Goal: Task Accomplishment & Management: Use online tool/utility

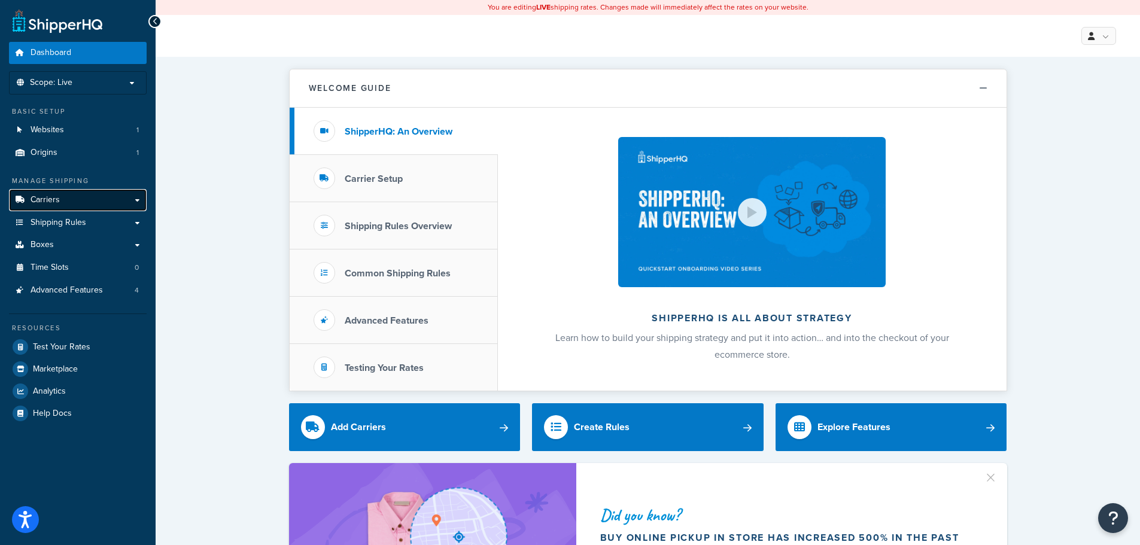
click at [50, 201] on span "Carriers" at bounding box center [45, 200] width 29 height 10
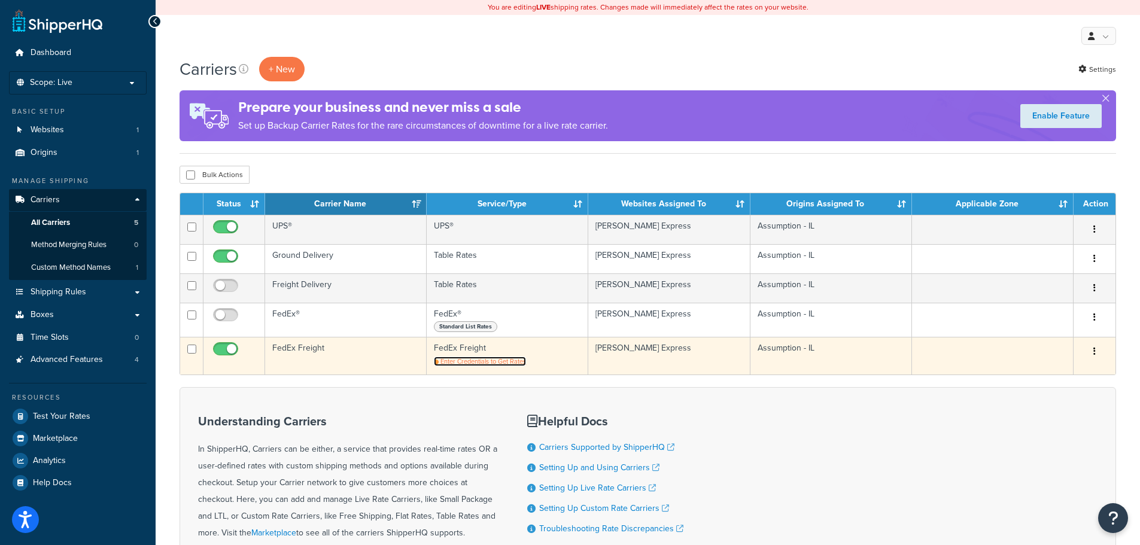
click at [498, 360] on span "Enter Credentials to Get Rates" at bounding box center [484, 362] width 86 height 10
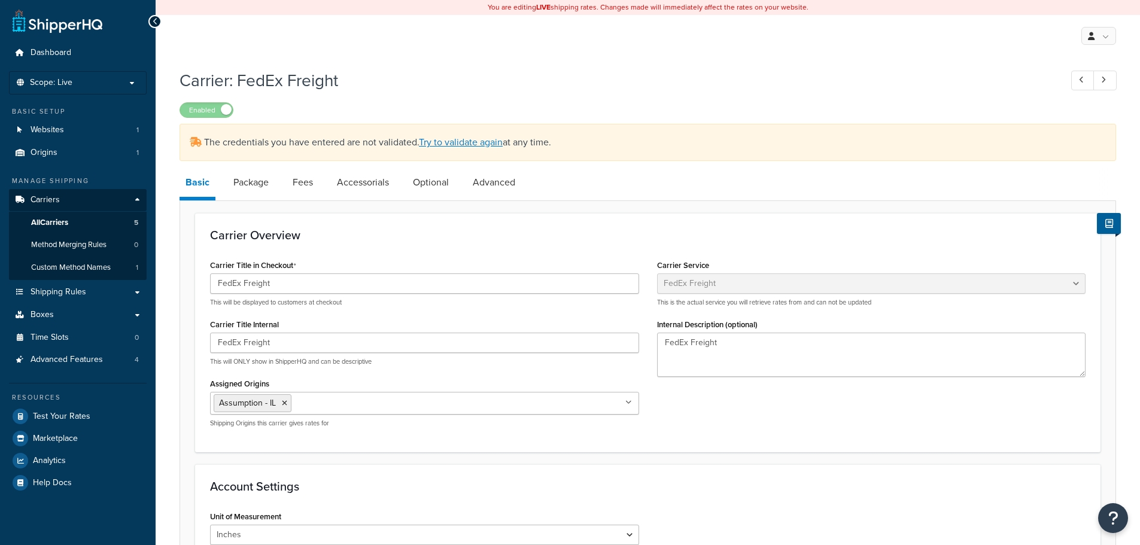
select select "fedExFreight"
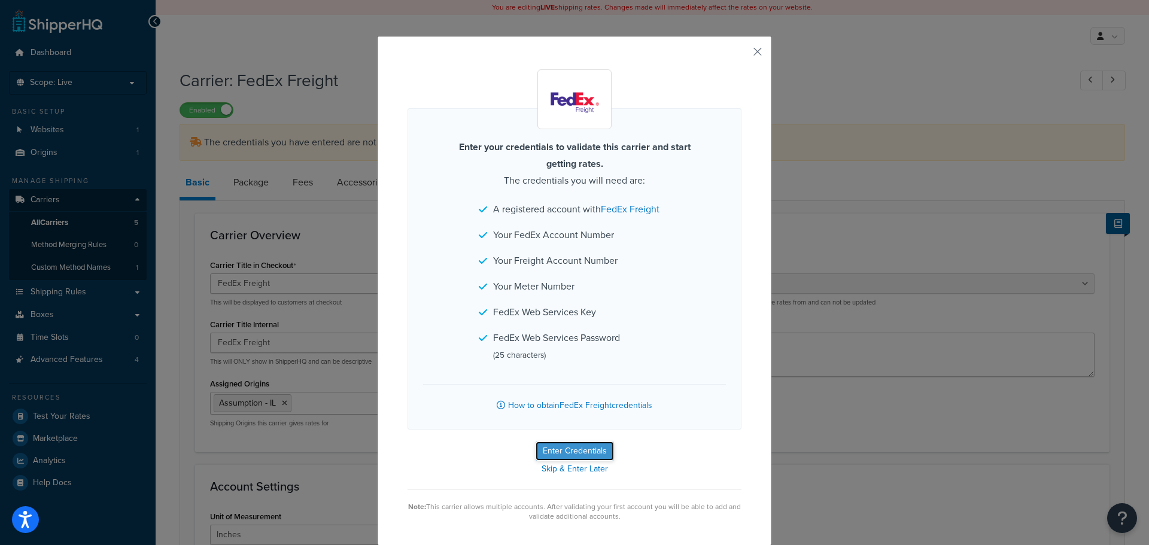
click at [575, 448] on button "Enter Credentials" at bounding box center [575, 451] width 78 height 19
select select "PALLET"
select select "US"
select select "IL"
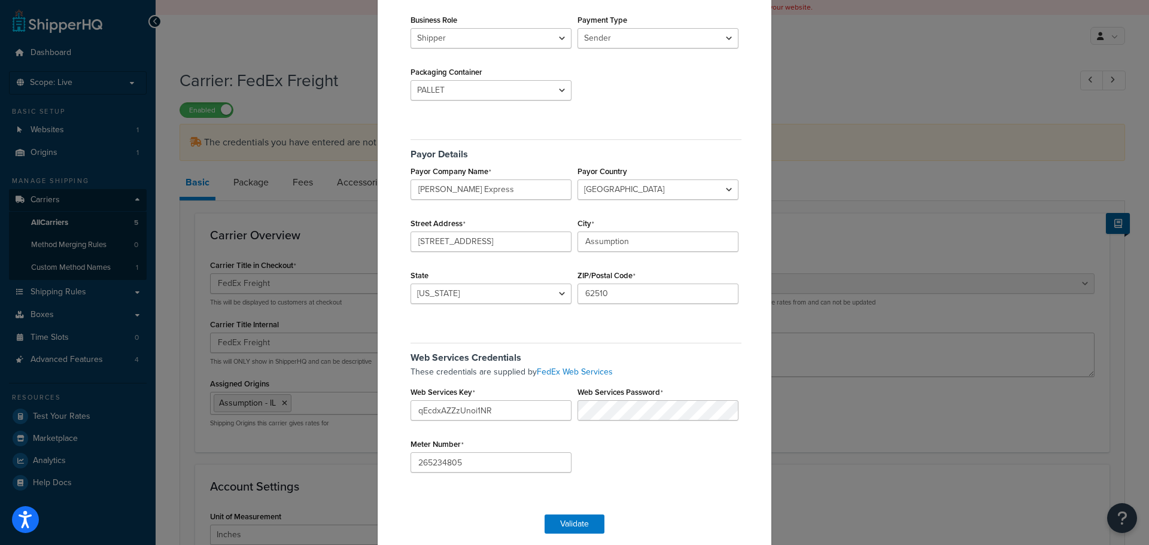
scroll to position [183, 0]
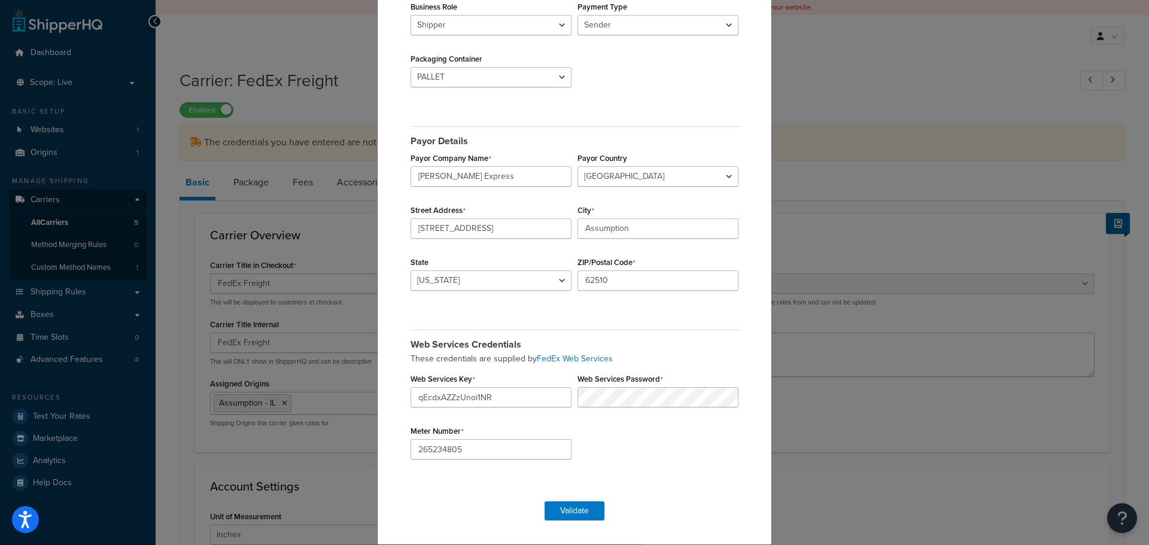
click at [62, 484] on div "FedEx Freight Validation Account Details FedEx Account Number 982366372 Freight…" at bounding box center [574, 272] width 1149 height 545
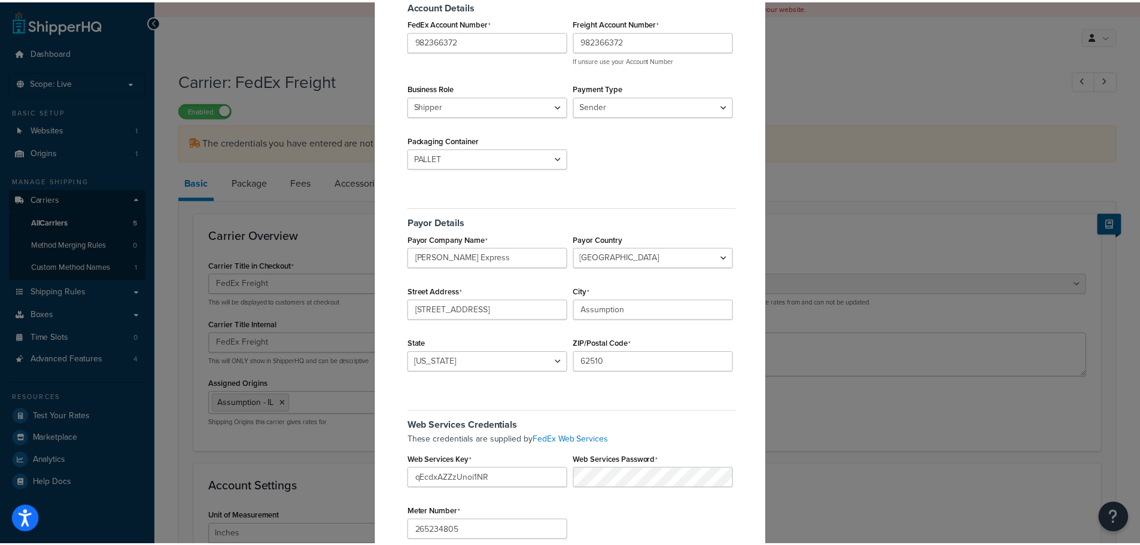
scroll to position [0, 0]
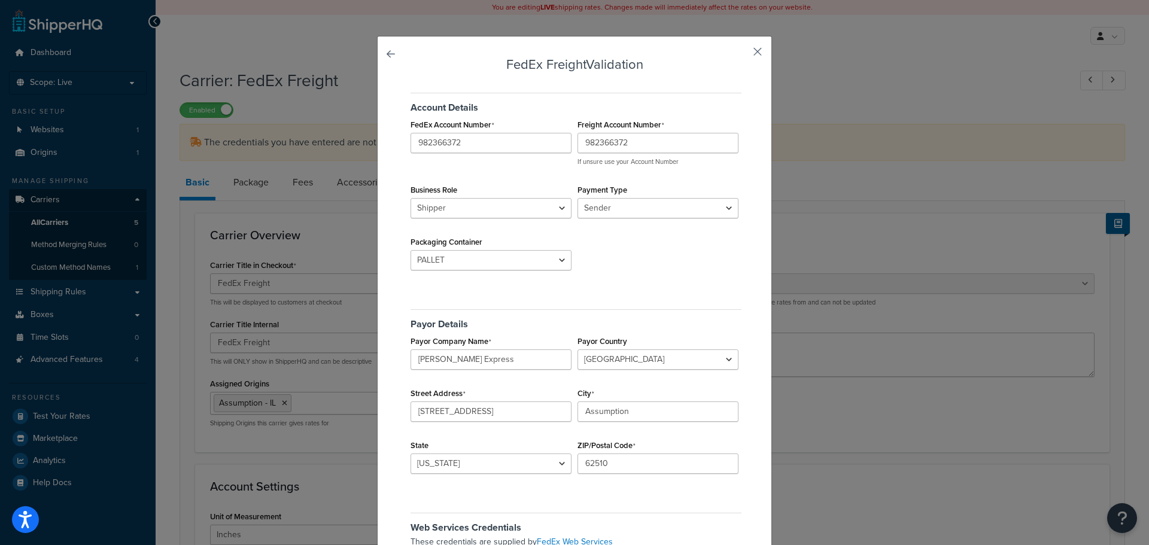
click at [742, 54] on button "button" at bounding box center [740, 55] width 3 height 3
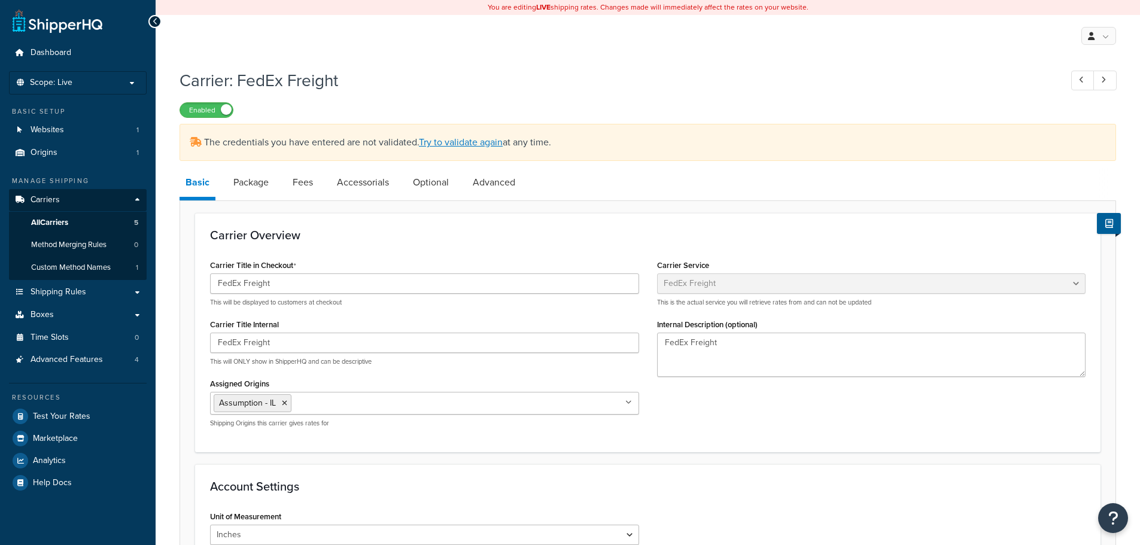
select select "fedExFreight"
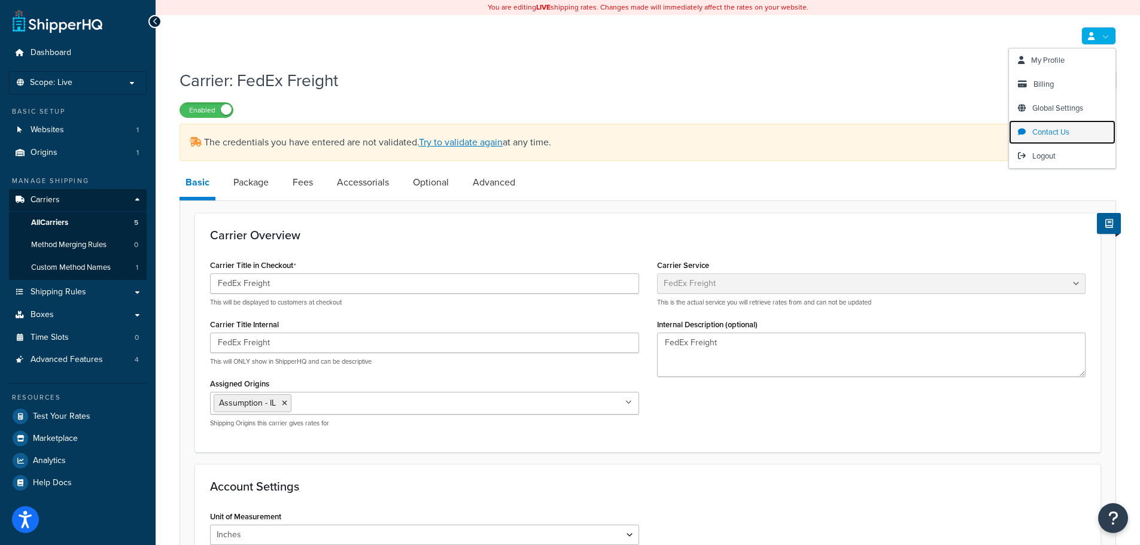
click at [1050, 133] on span "Contact Us" at bounding box center [1051, 131] width 37 height 11
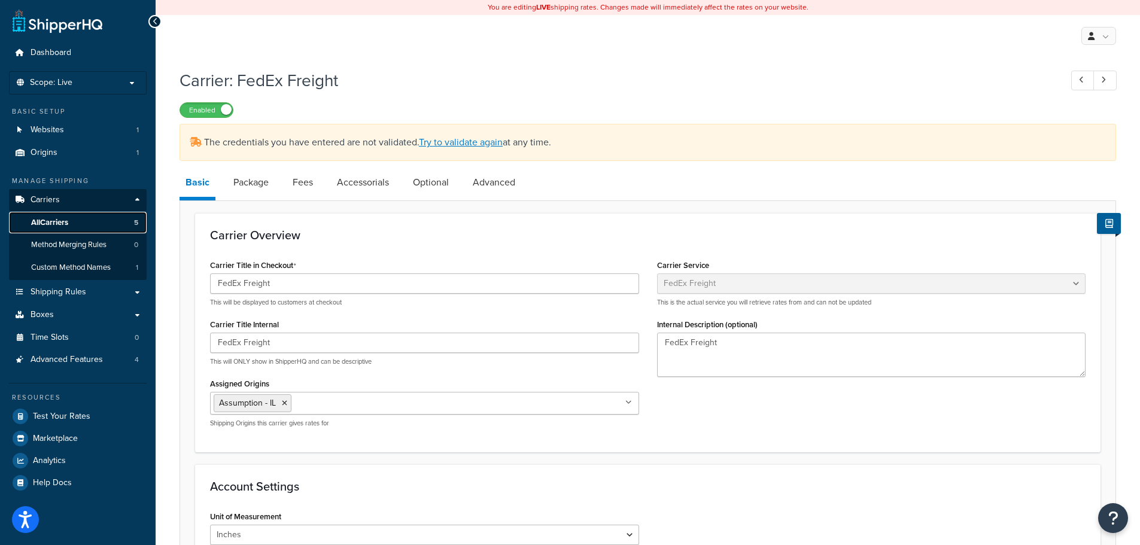
click at [49, 221] on span "All Carriers" at bounding box center [49, 223] width 37 height 10
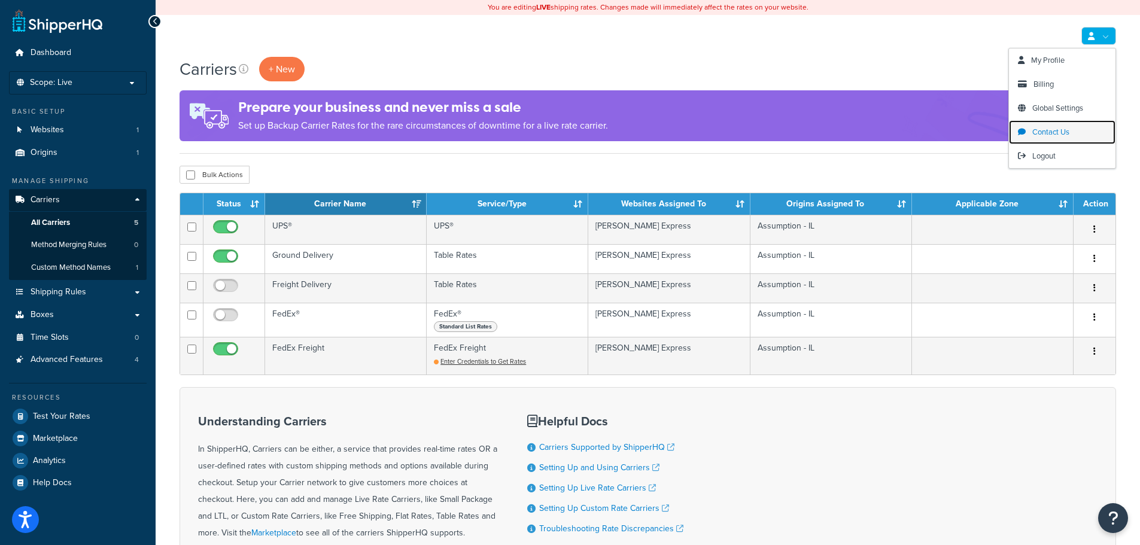
click at [1052, 130] on span "Contact Us" at bounding box center [1051, 131] width 37 height 11
click at [1059, 62] on span "My Profile" at bounding box center [1048, 59] width 34 height 11
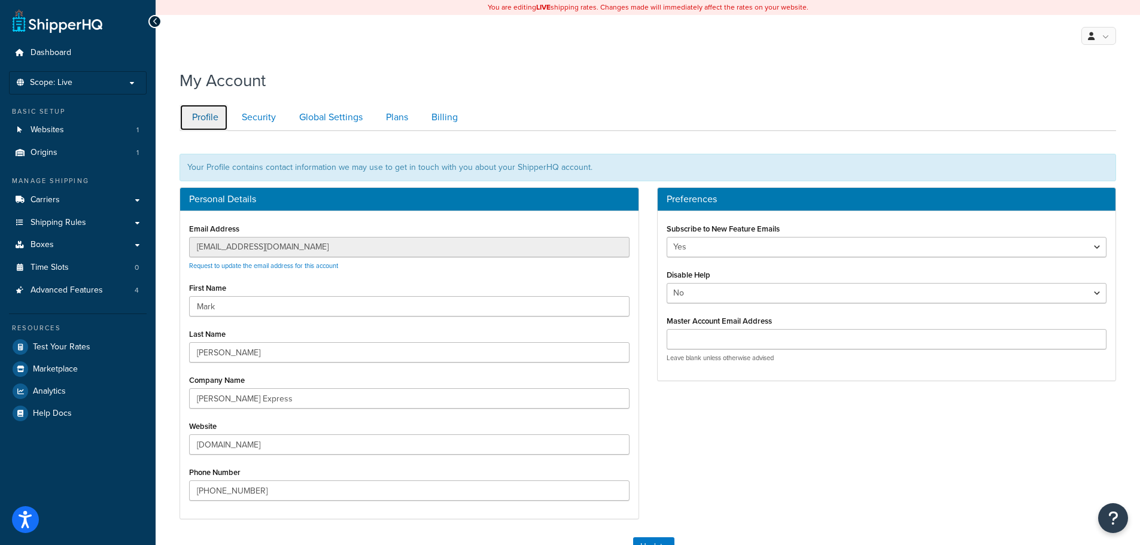
click at [207, 116] on link "Profile" at bounding box center [204, 117] width 48 height 27
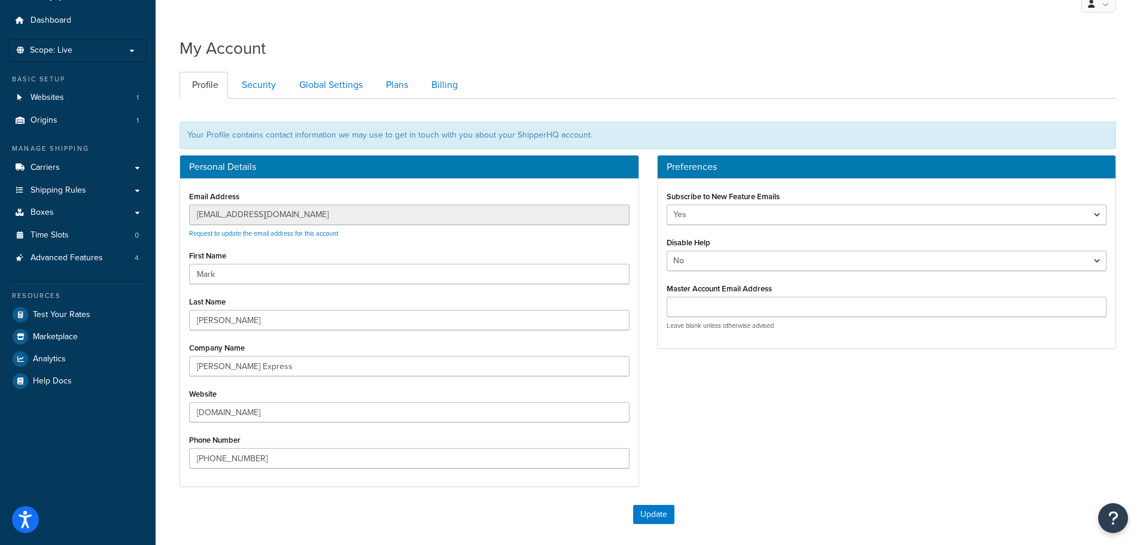
scroll to position [11, 0]
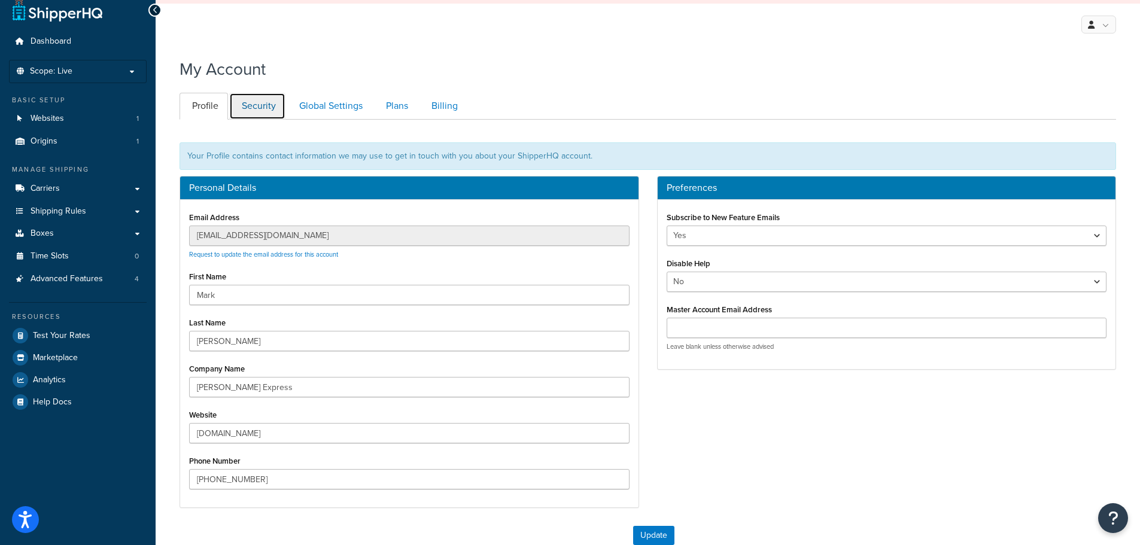
click at [264, 102] on link "Security" at bounding box center [257, 106] width 56 height 27
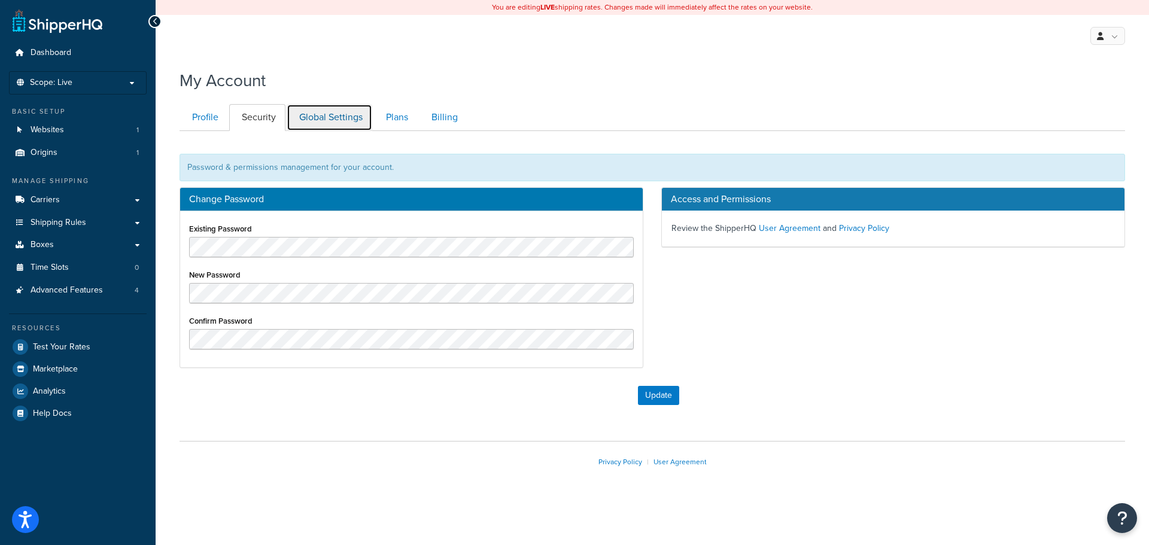
click at [329, 117] on link "Global Settings" at bounding box center [330, 117] width 86 height 27
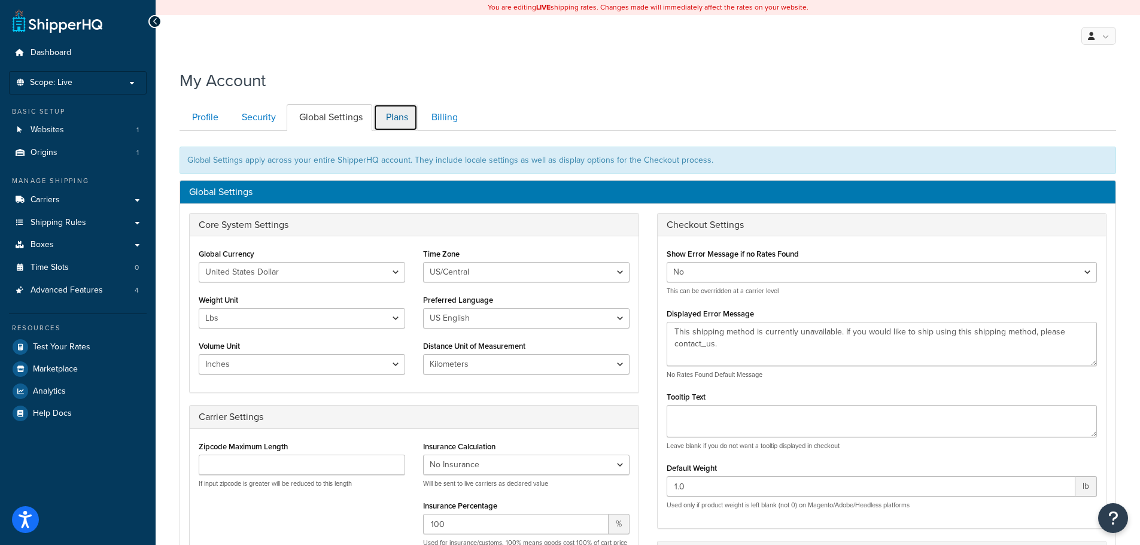
click at [402, 117] on link "Plans" at bounding box center [396, 117] width 44 height 27
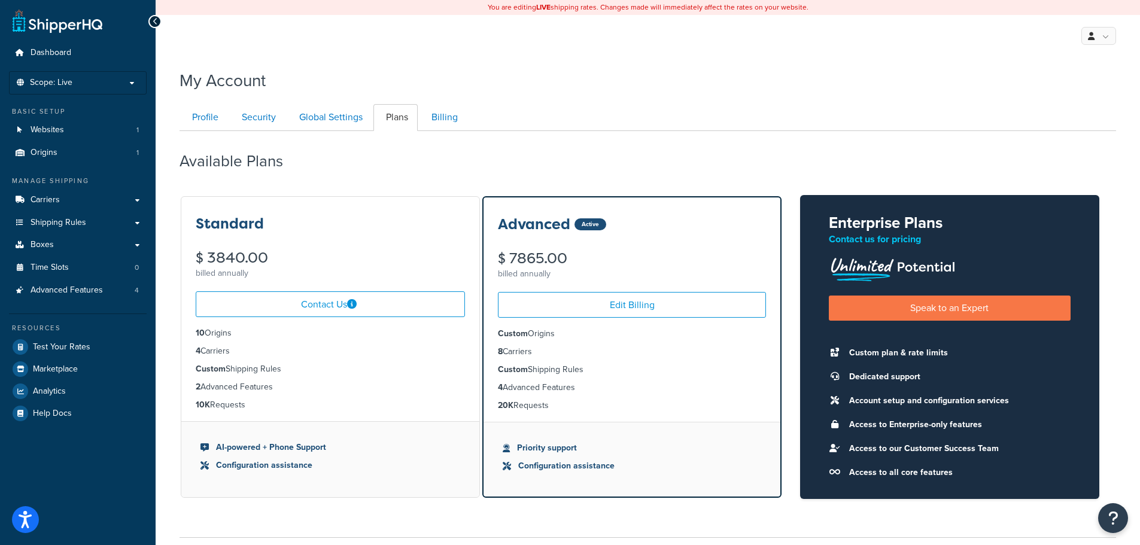
scroll to position [93, 0]
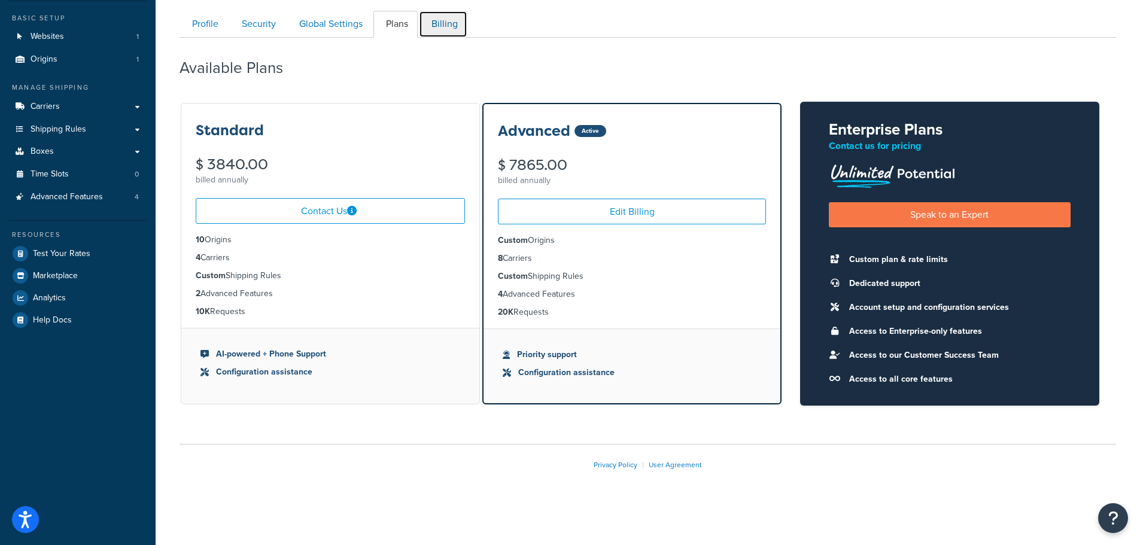
click at [446, 27] on link "Billing" at bounding box center [443, 24] width 48 height 27
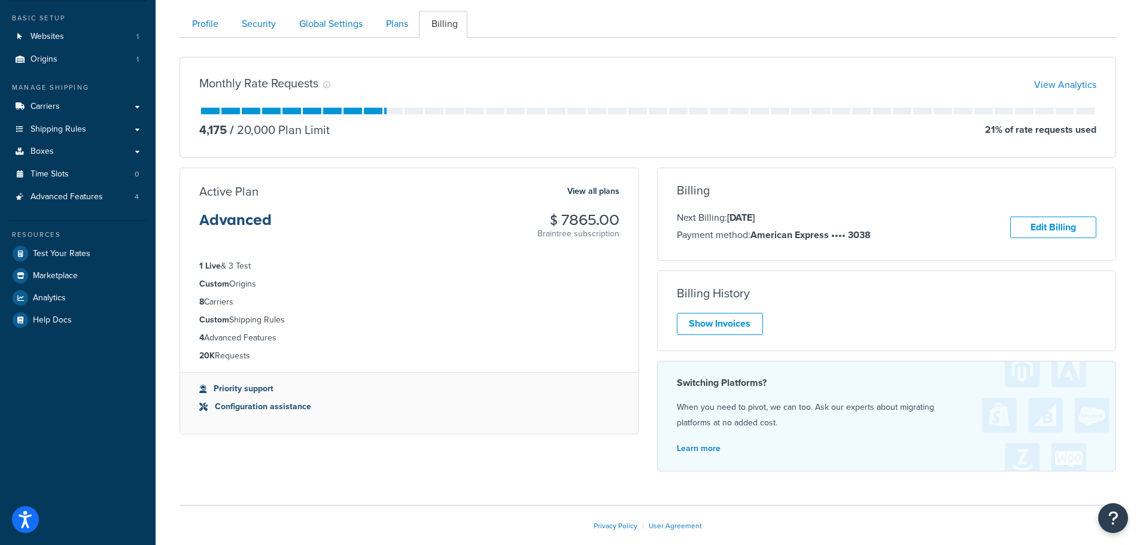
scroll to position [131, 0]
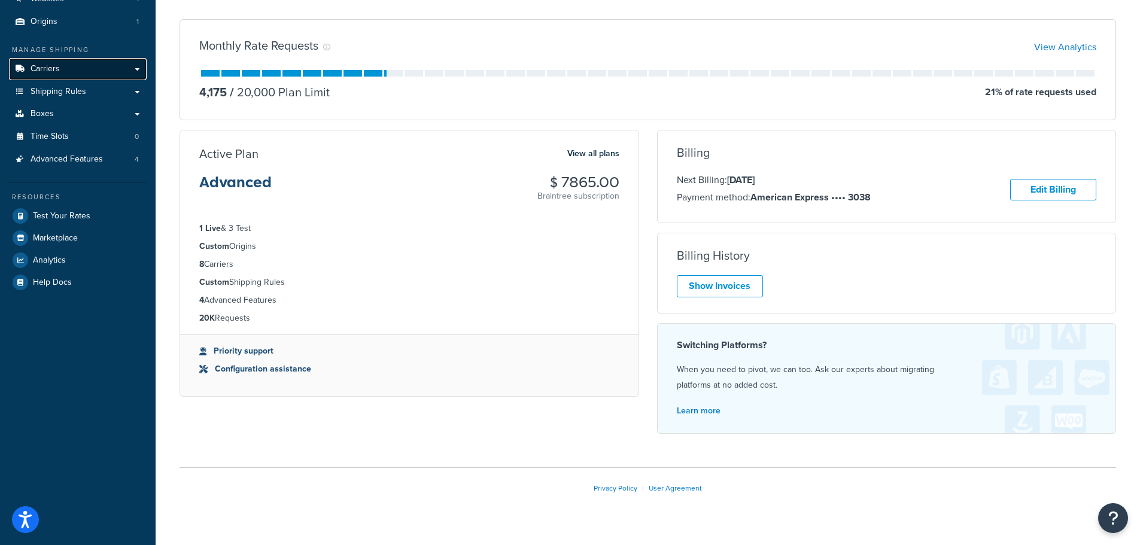
click at [63, 68] on link "Carriers" at bounding box center [78, 69] width 138 height 22
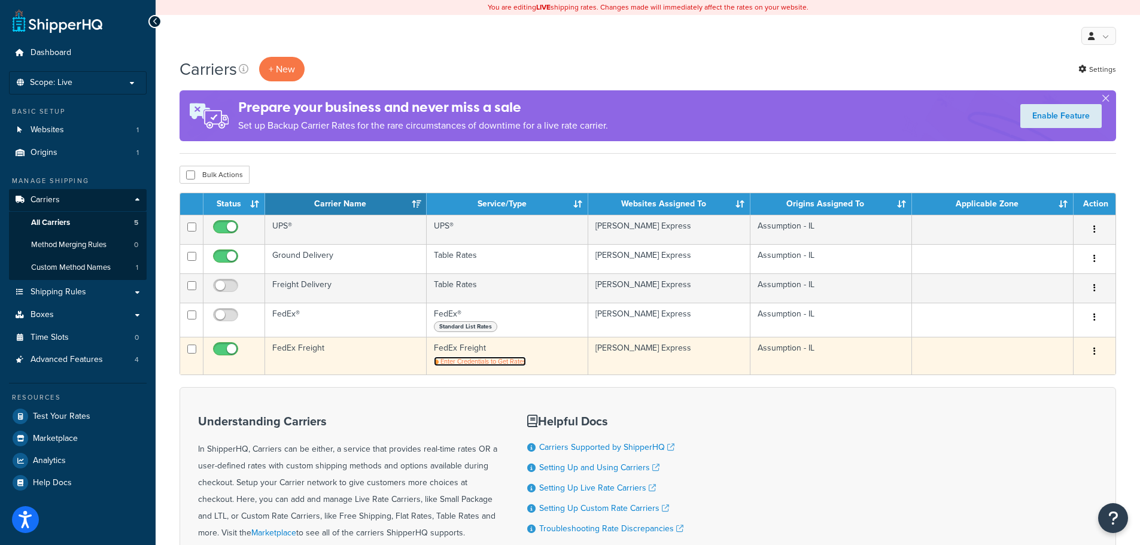
click at [500, 363] on span "Enter Credentials to Get Rates" at bounding box center [484, 362] width 86 height 10
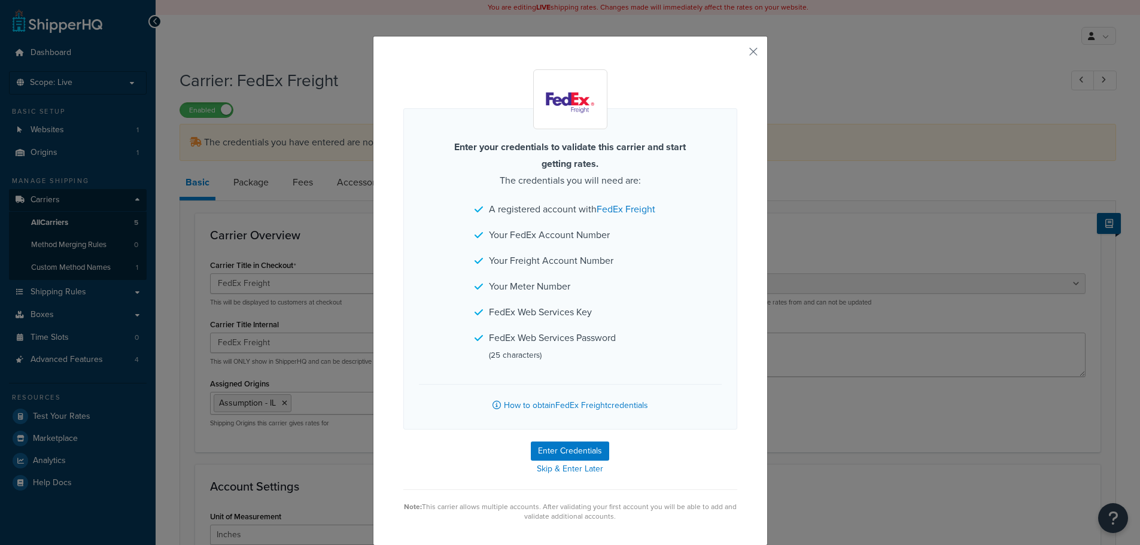
select select "fedExFreight"
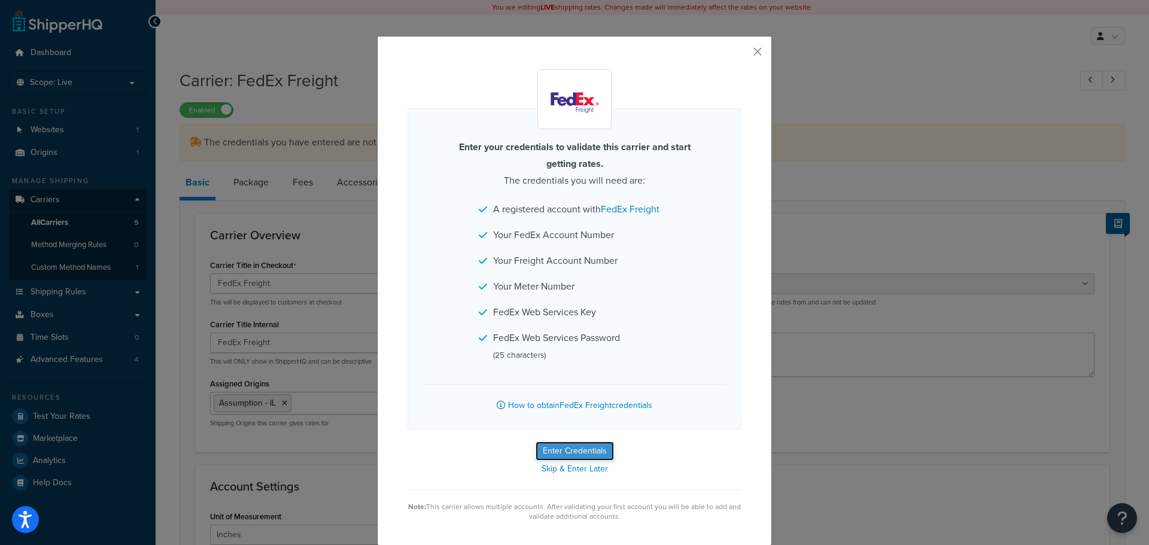
click at [567, 450] on button "Enter Credentials" at bounding box center [575, 451] width 78 height 19
select select "PALLET"
select select "US"
select select "IL"
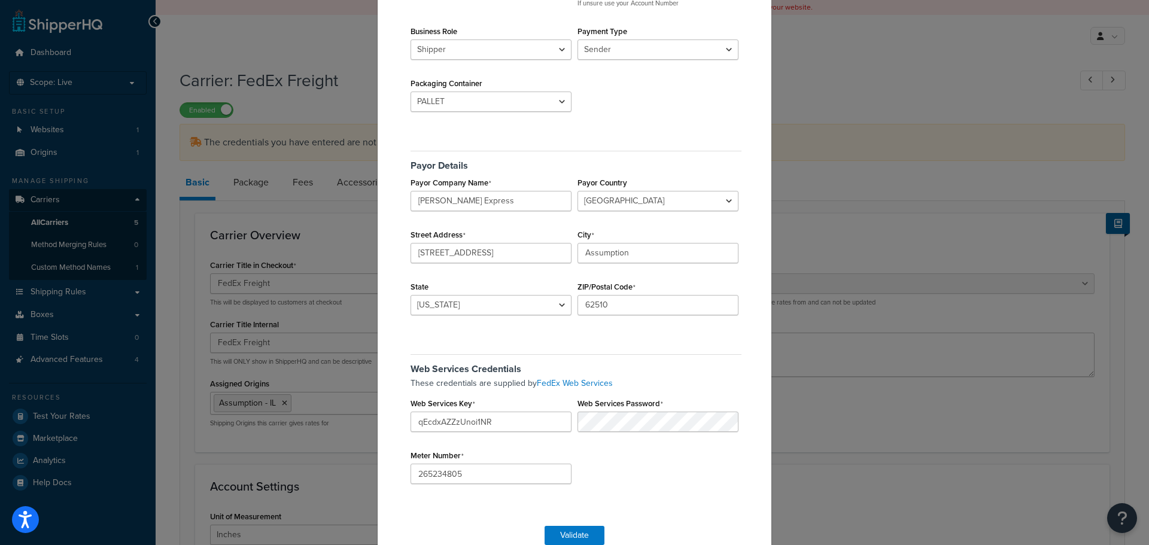
scroll to position [183, 0]
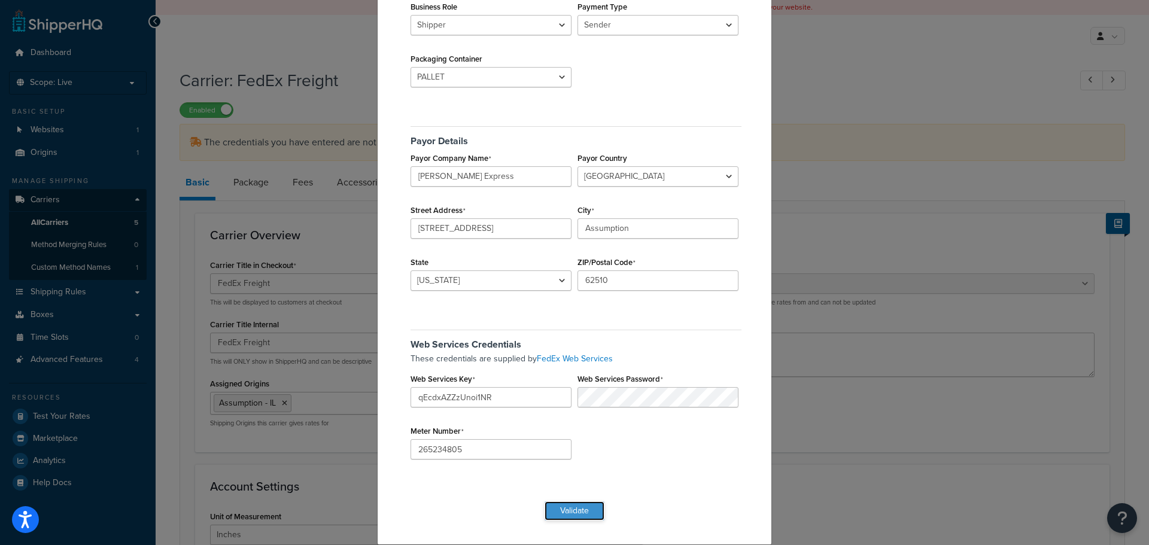
click at [572, 509] on button "Validate" at bounding box center [575, 511] width 60 height 19
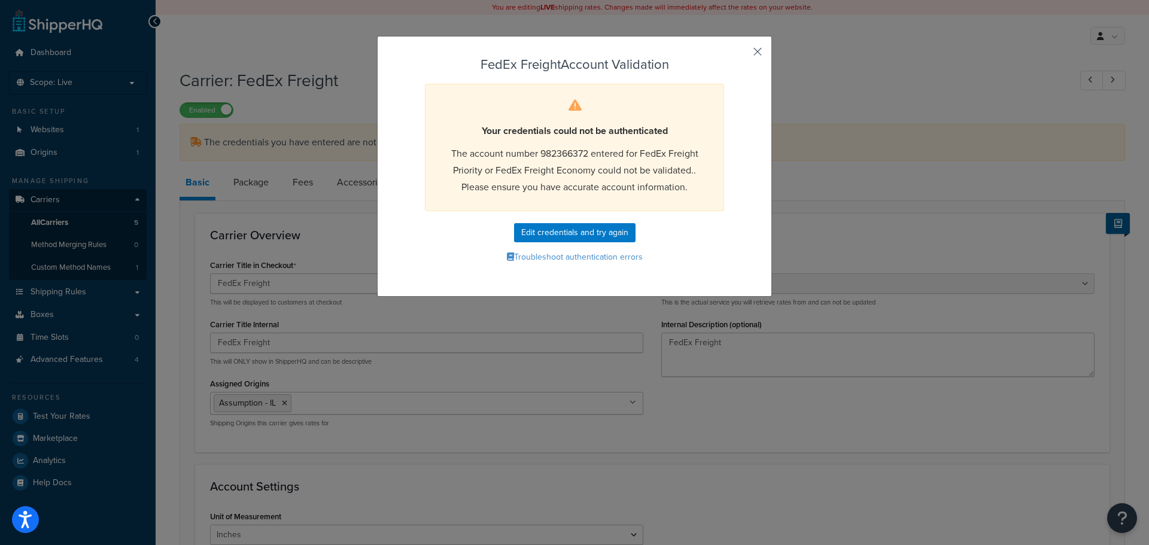
click at [742, 54] on button "button" at bounding box center [740, 55] width 3 height 3
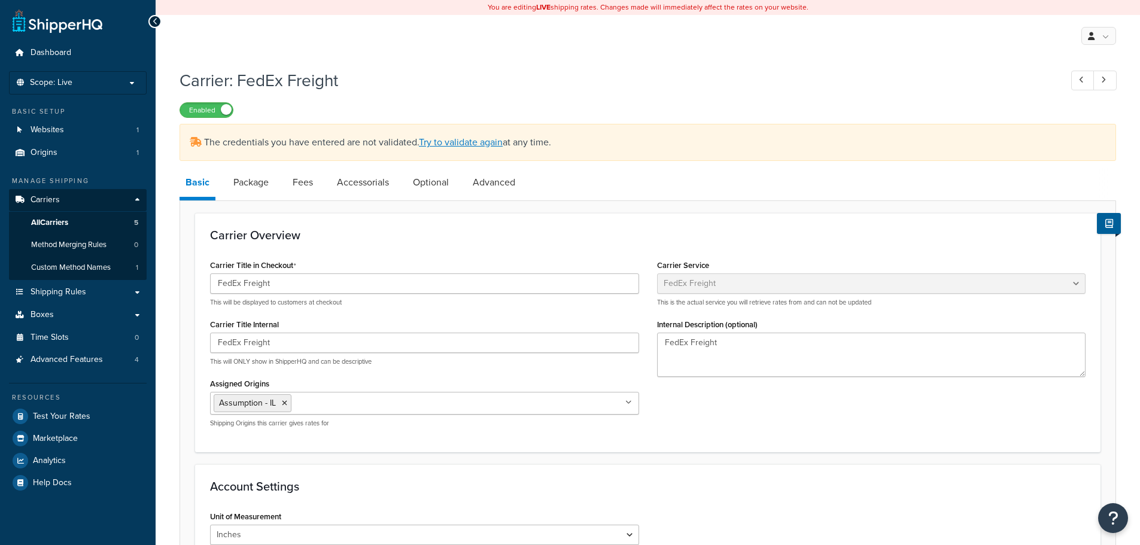
select select "fedExFreight"
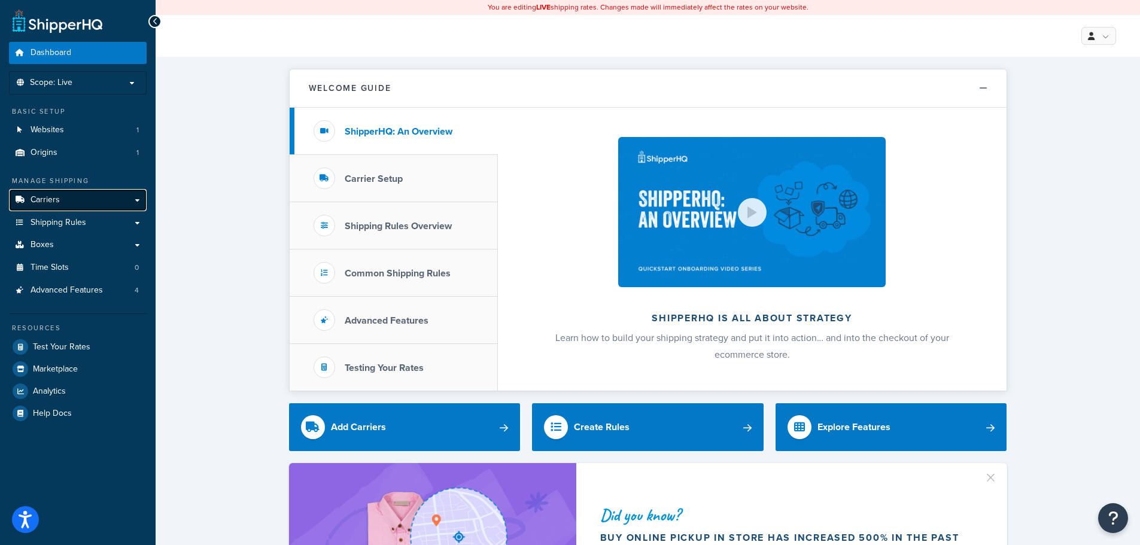
click at [76, 203] on link "Carriers" at bounding box center [78, 200] width 138 height 22
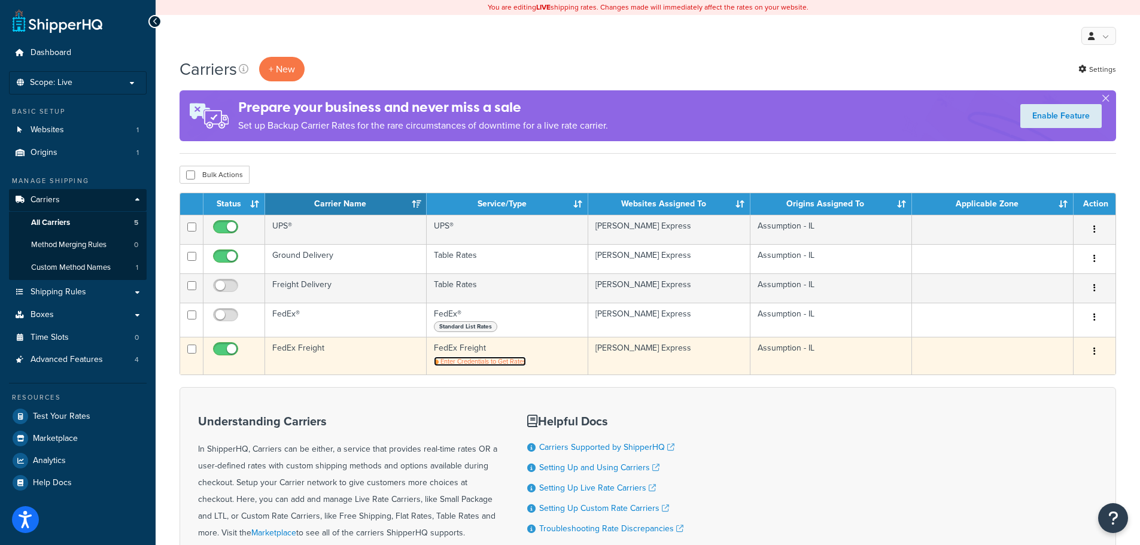
click at [479, 362] on span "Enter Credentials to Get Rates" at bounding box center [484, 362] width 86 height 10
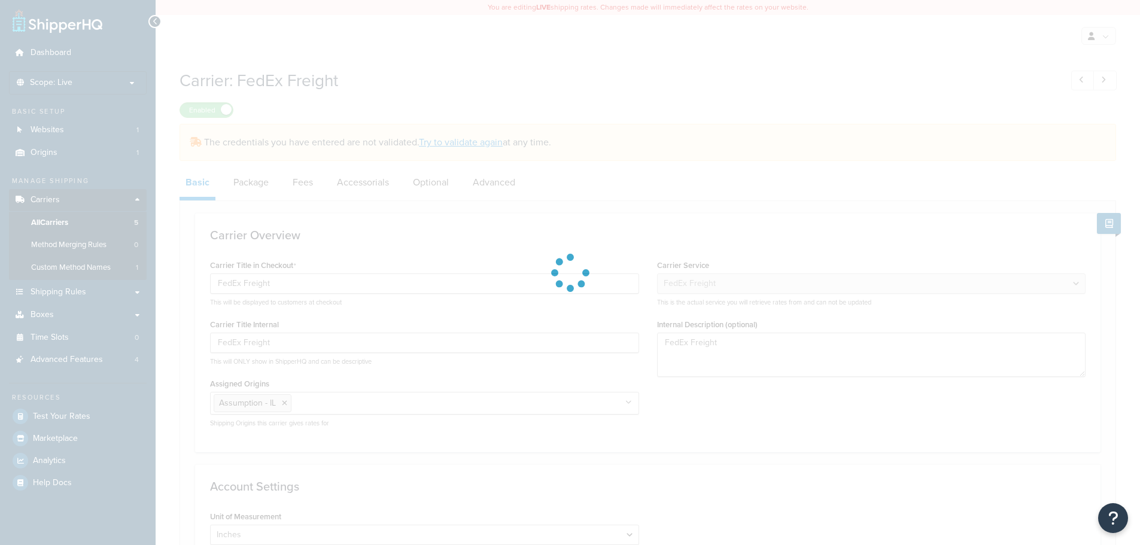
select select "fedExFreight"
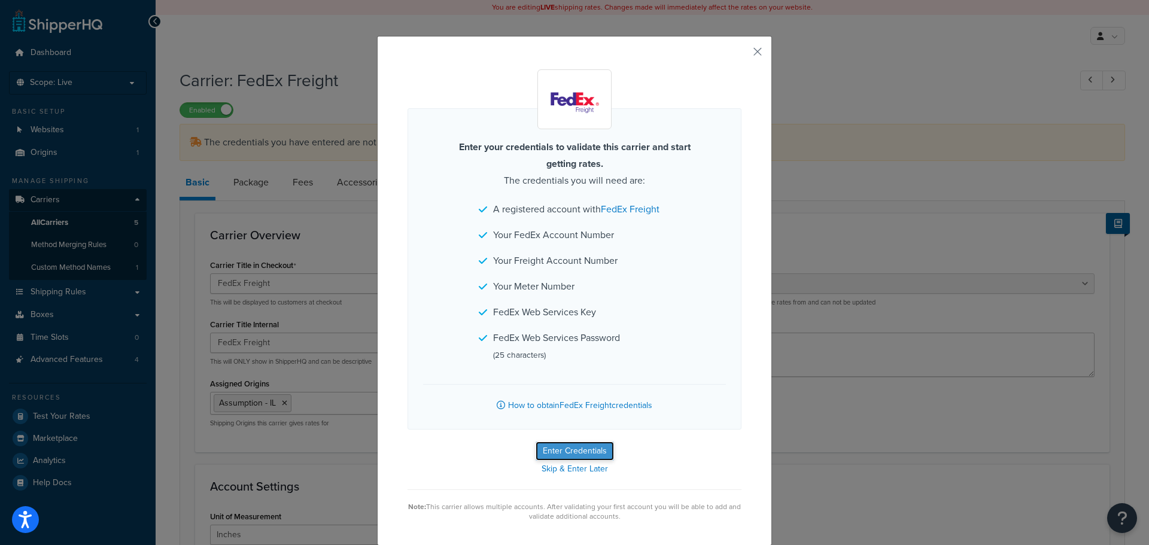
click at [570, 451] on button "Enter Credentials" at bounding box center [575, 451] width 78 height 19
select select "PALLET"
select select "US"
select select "IL"
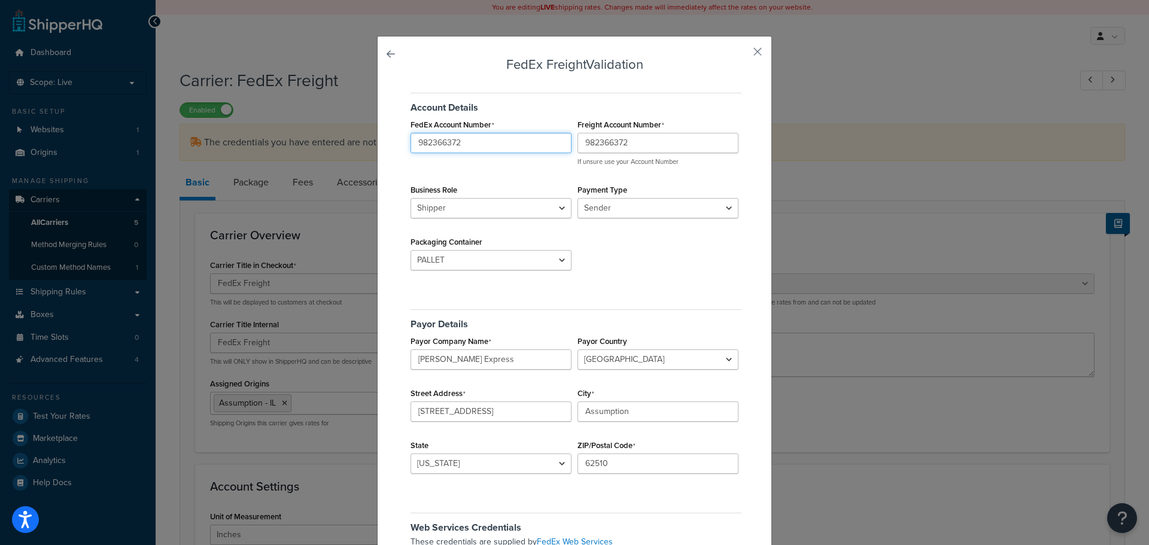
drag, startPoint x: 460, startPoint y: 144, endPoint x: 346, endPoint y: 155, distance: 114.9
click at [346, 155] on div "FedEx Freight Validation Account Details FedEx Account Number 982366372 Freight…" at bounding box center [574, 272] width 1149 height 545
type input "681981470"
drag, startPoint x: 670, startPoint y: 150, endPoint x: 516, endPoint y: 157, distance: 154.0
click at [516, 157] on div "Account Details FedEx Account Number 681981470 Freight Account Number 982366372…" at bounding box center [575, 185] width 334 height 202
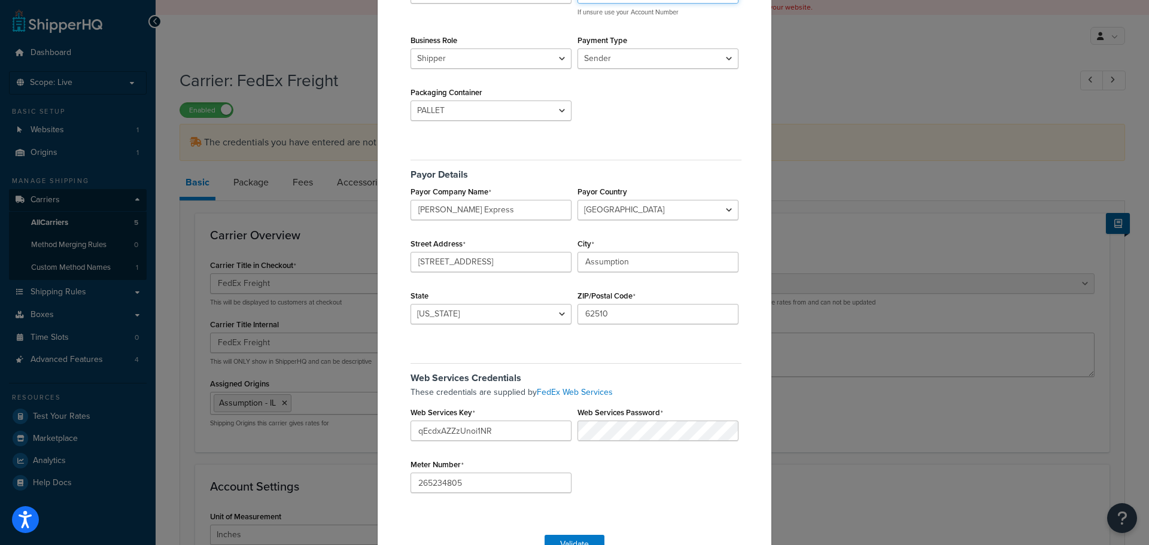
scroll to position [183, 0]
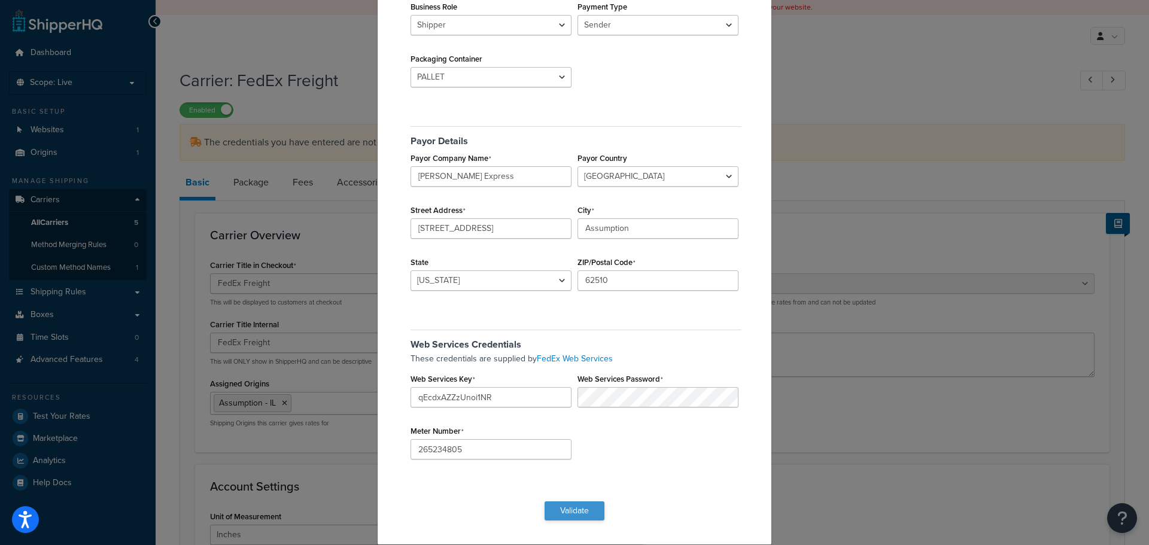
type input "681981470"
click at [573, 506] on button "Validate" at bounding box center [575, 511] width 60 height 19
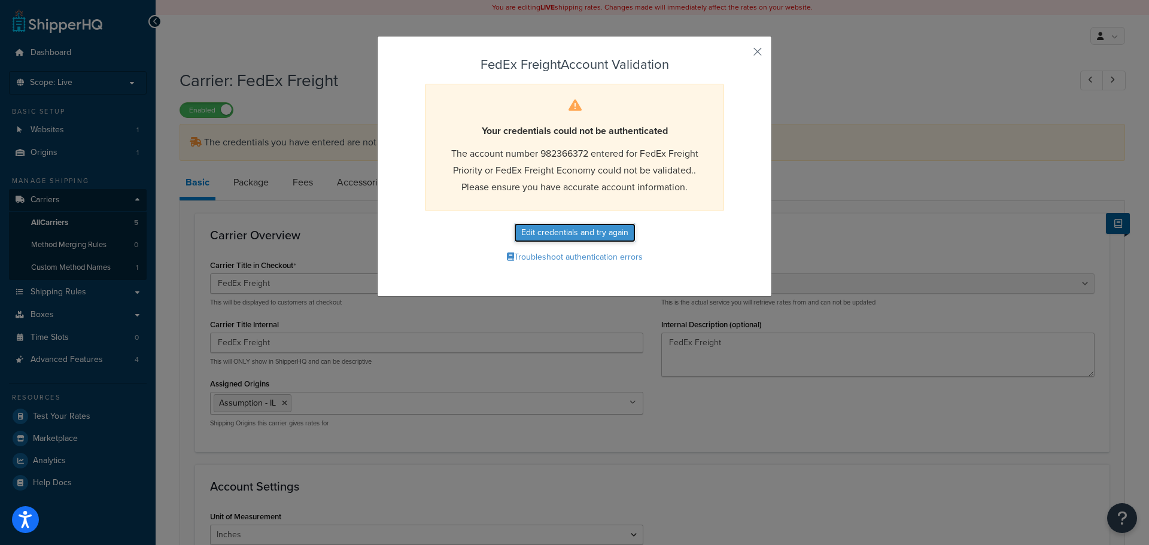
click at [579, 227] on button "Edit credentials and try again" at bounding box center [575, 232] width 122 height 19
select select "PALLET"
select select "US"
select select "IL"
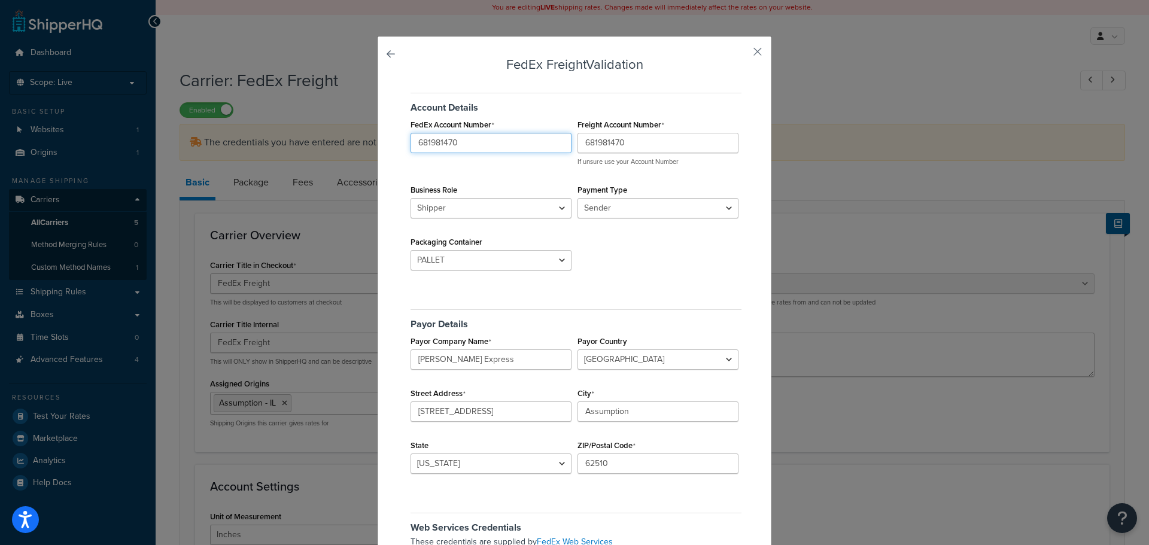
drag, startPoint x: 474, startPoint y: 138, endPoint x: 368, endPoint y: 153, distance: 107.6
click at [368, 153] on div "FedEx Freight Validation Account Details FedEx Account Number 681981470 Freight…" at bounding box center [574, 272] width 1149 height 545
type input "8"
type input "484227691"
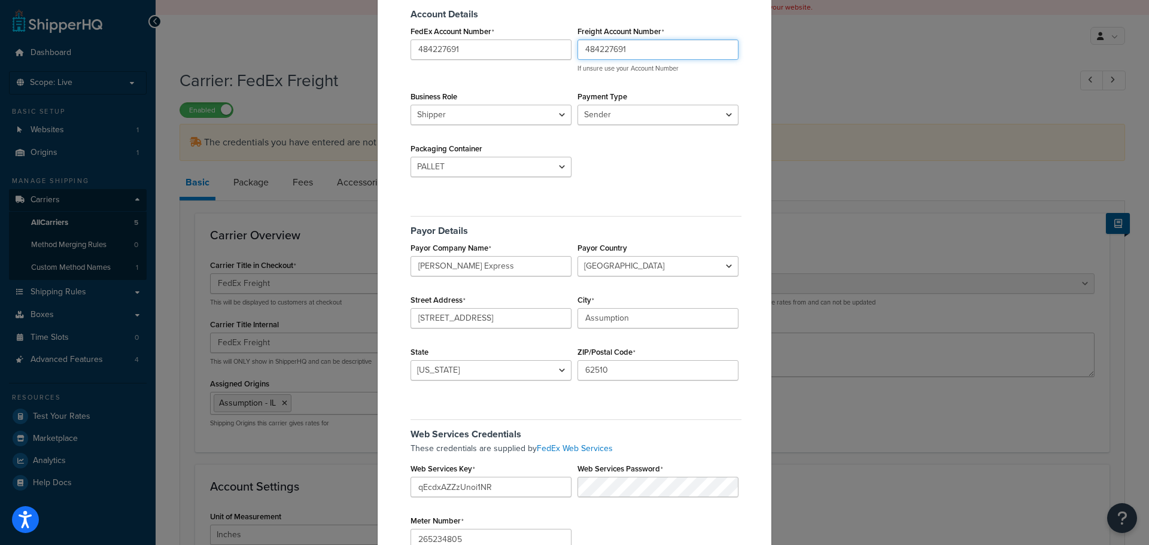
scroll to position [183, 0]
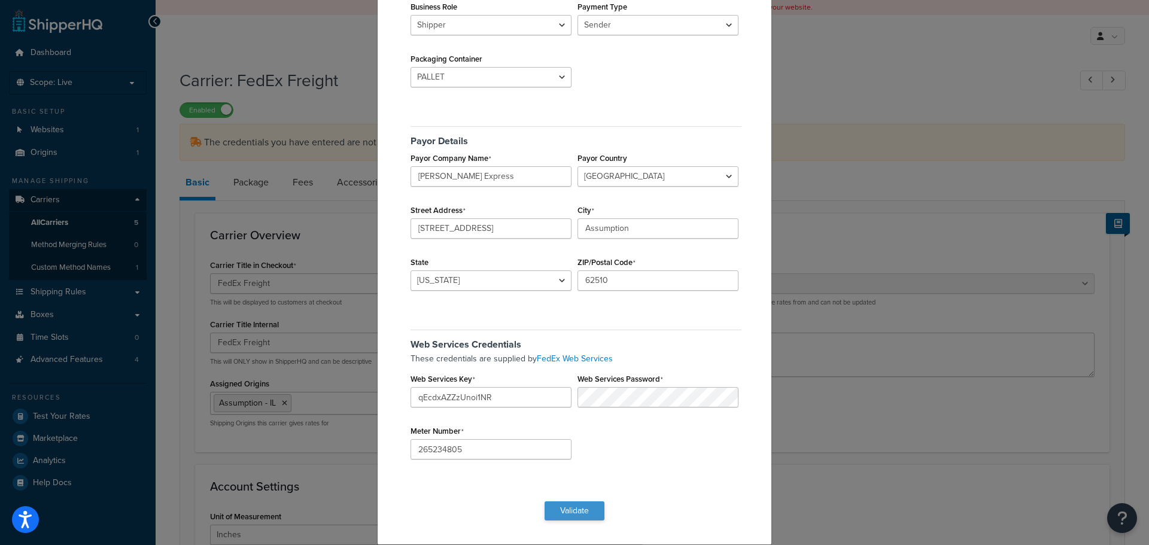
type input "484227691"
click at [563, 512] on button "Validate" at bounding box center [575, 511] width 60 height 19
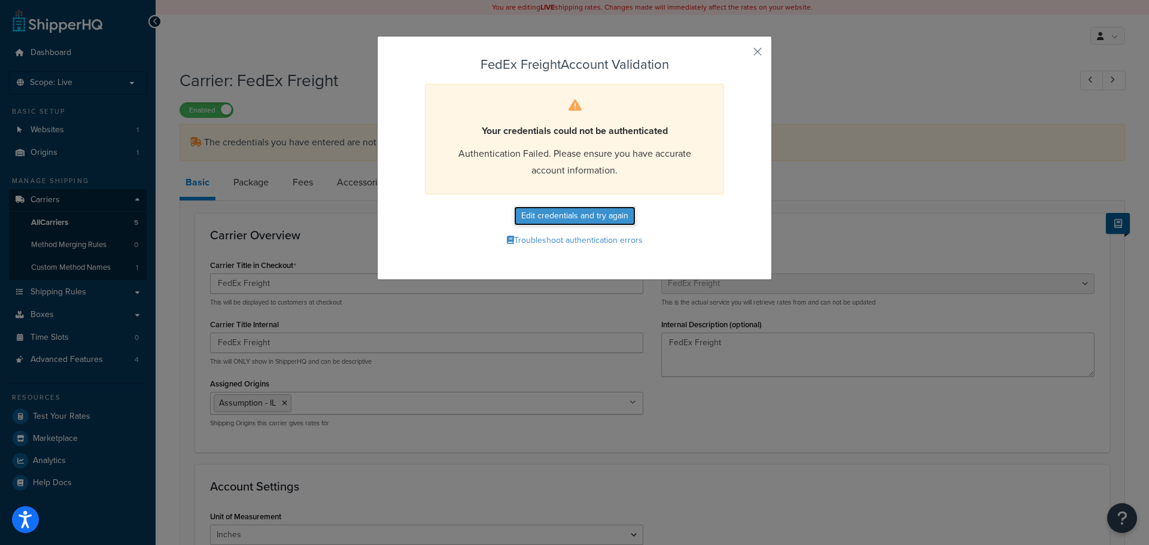
click at [580, 211] on button "Edit credentials and try again" at bounding box center [575, 216] width 122 height 19
select select "PALLET"
select select "US"
select select "IL"
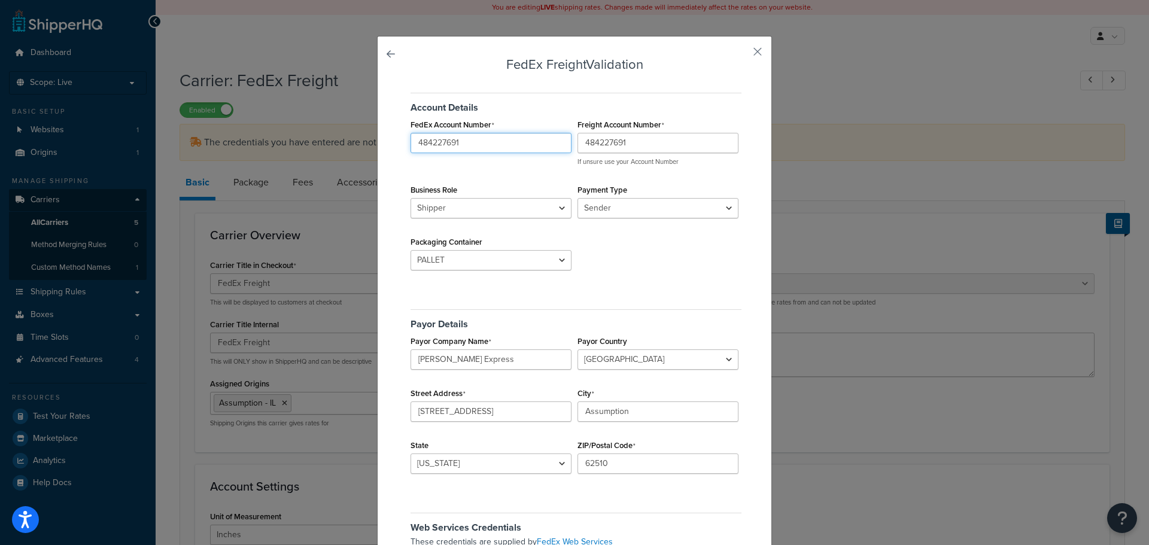
drag, startPoint x: 475, startPoint y: 143, endPoint x: 354, endPoint y: 153, distance: 120.7
click at [354, 153] on div "FedEx Freight Validation Account Details FedEx Account Number 484227691 Freight…" at bounding box center [574, 272] width 1149 height 545
type input "09363211"
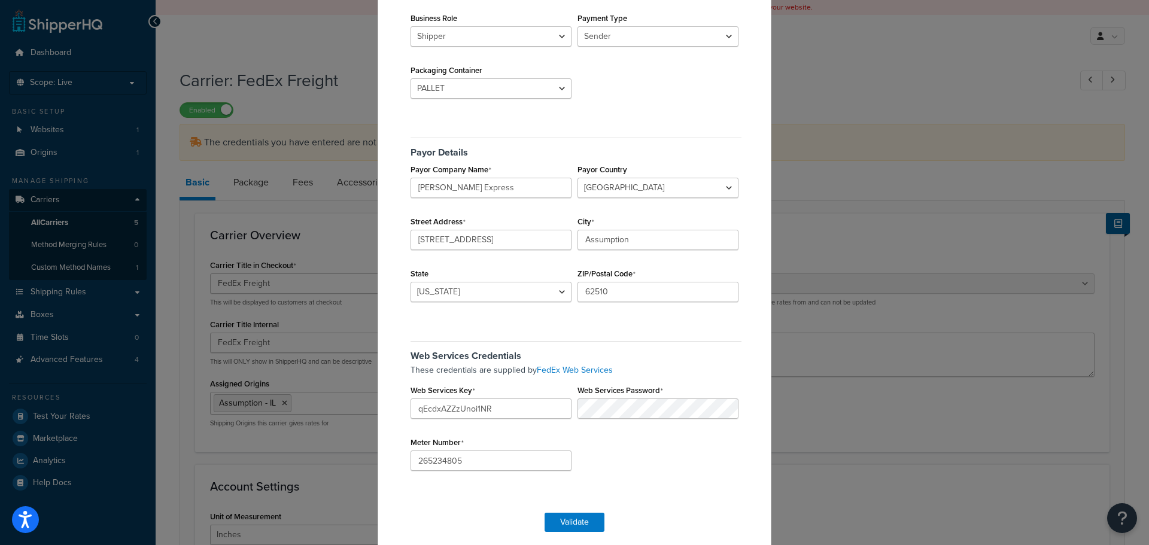
scroll to position [183, 0]
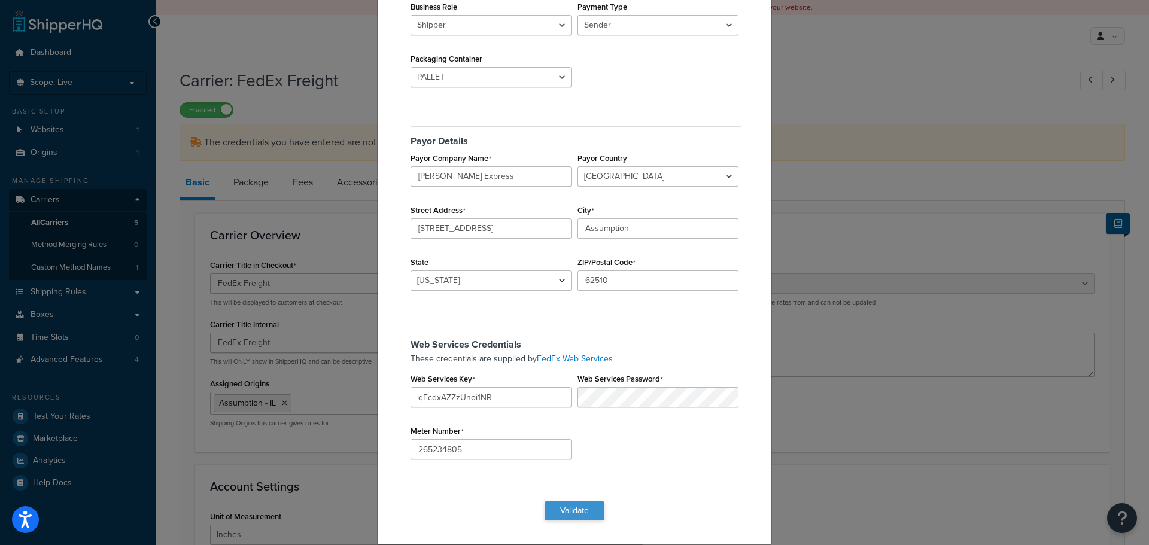
type input "09363211"
click at [564, 509] on button "Validate" at bounding box center [575, 511] width 60 height 19
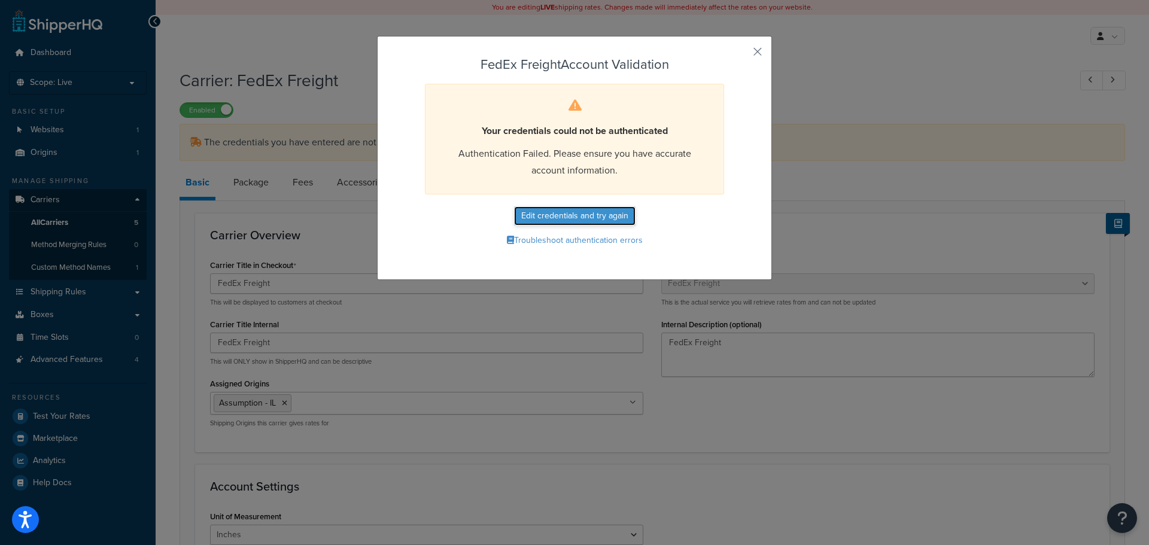
click at [566, 208] on button "Edit credentials and try again" at bounding box center [575, 216] width 122 height 19
select select "PALLET"
select select "US"
select select "IL"
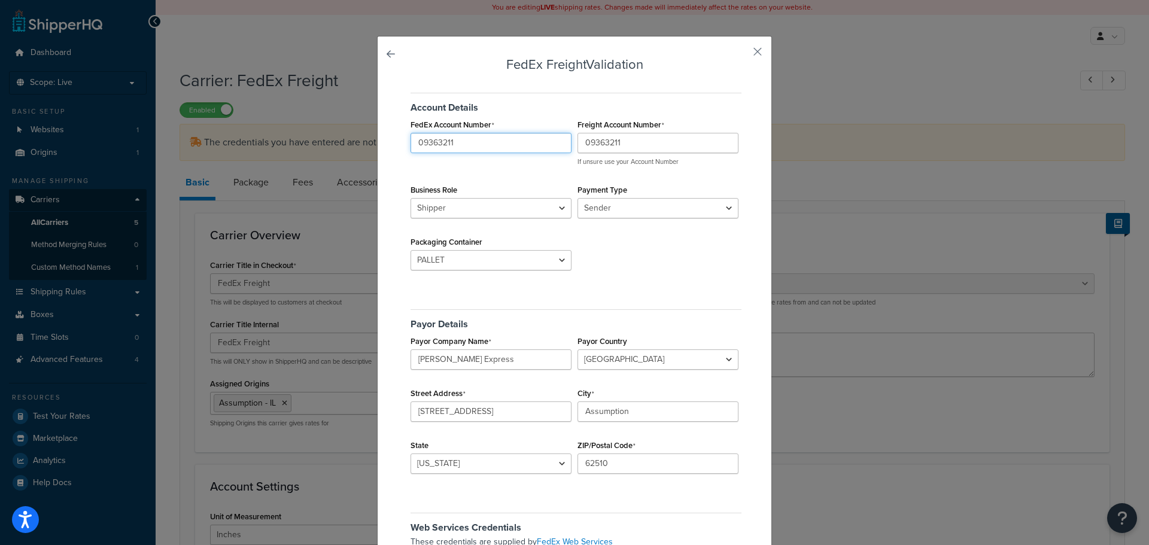
drag, startPoint x: 448, startPoint y: 142, endPoint x: 387, endPoint y: 150, distance: 61.6
click at [387, 150] on div "FedEx Freight Validation Account Details FedEx Account Number 09363211 Freight …" at bounding box center [574, 382] width 395 height 693
type input "982366372"
drag, startPoint x: 609, startPoint y: 139, endPoint x: 557, endPoint y: 141, distance: 51.5
click at [557, 116] on div "FedEx Account Number 982366372 Freight Account Number 09363211 If unsure use yo…" at bounding box center [575, 116] width 334 height 0
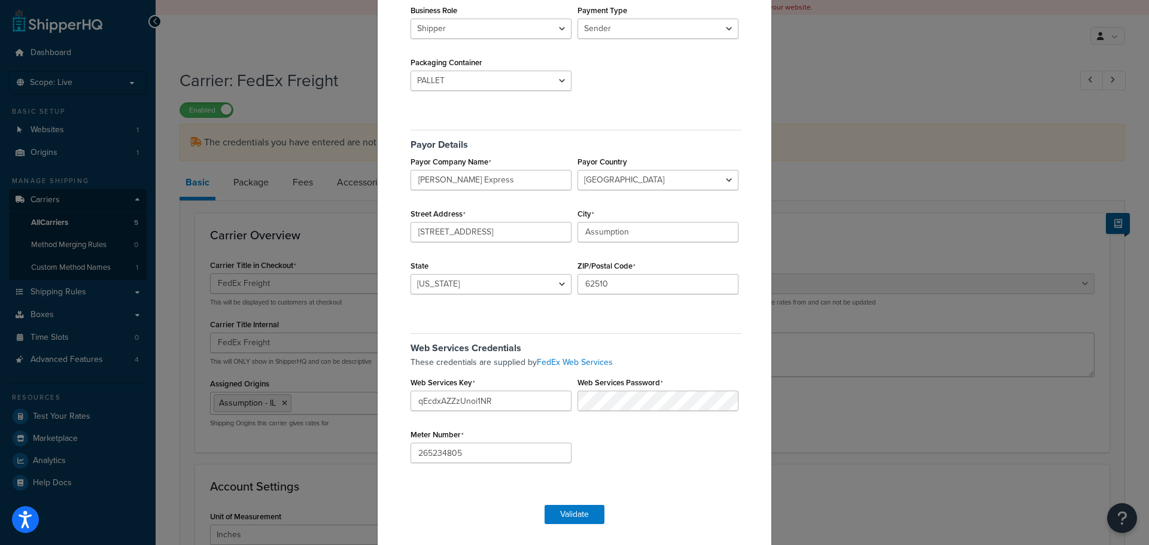
scroll to position [183, 0]
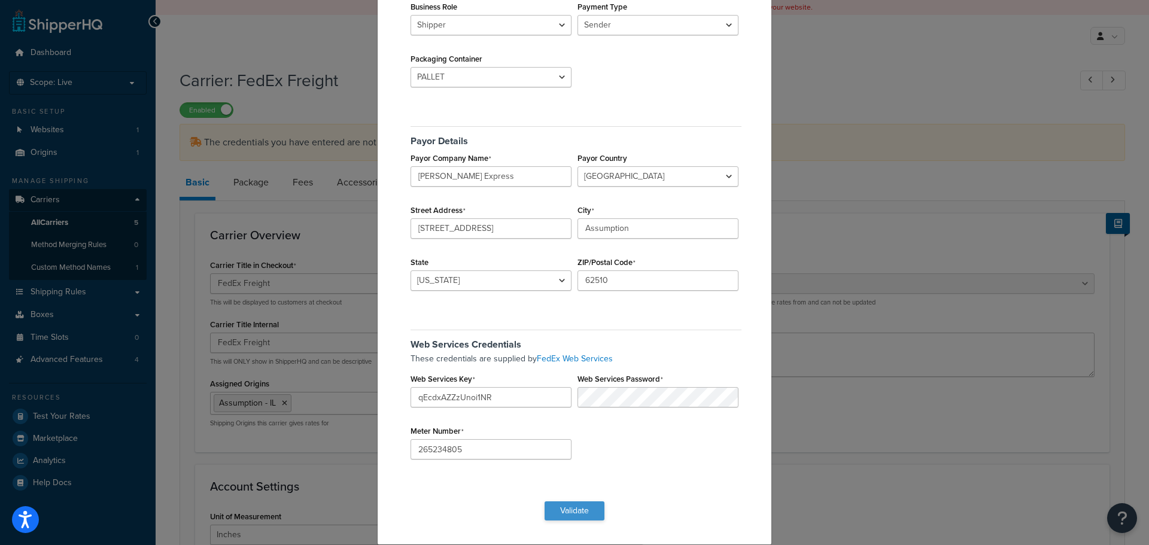
type input "982366372"
click at [579, 513] on button "Validate" at bounding box center [575, 511] width 60 height 19
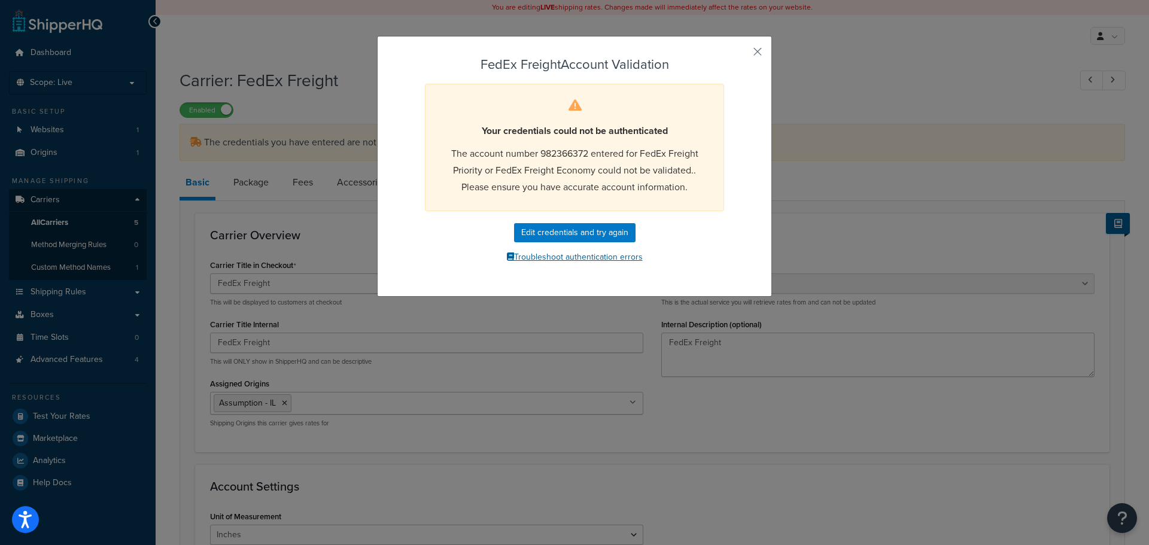
click at [595, 256] on button "Troubleshoot authentication errors" at bounding box center [575, 257] width 334 height 18
click at [742, 54] on button "button" at bounding box center [740, 55] width 3 height 3
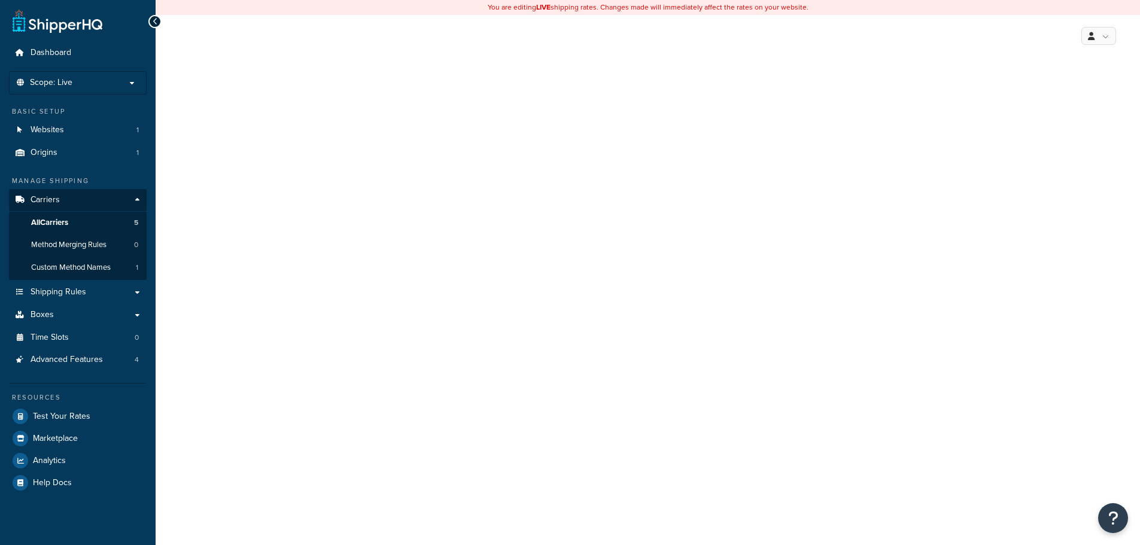
select select "fedExFreight"
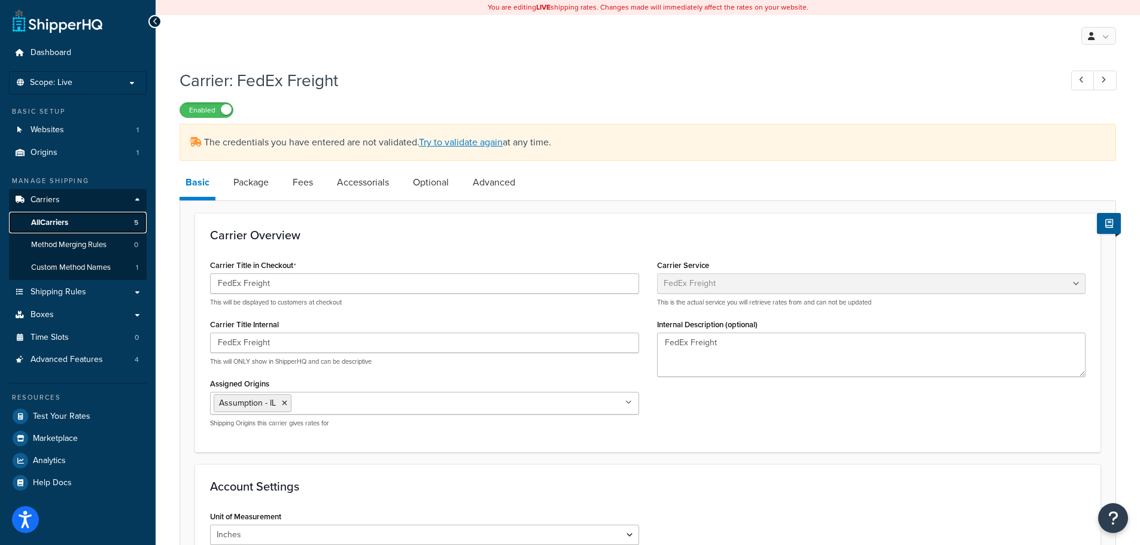
click at [68, 224] on span "All Carriers" at bounding box center [49, 223] width 37 height 10
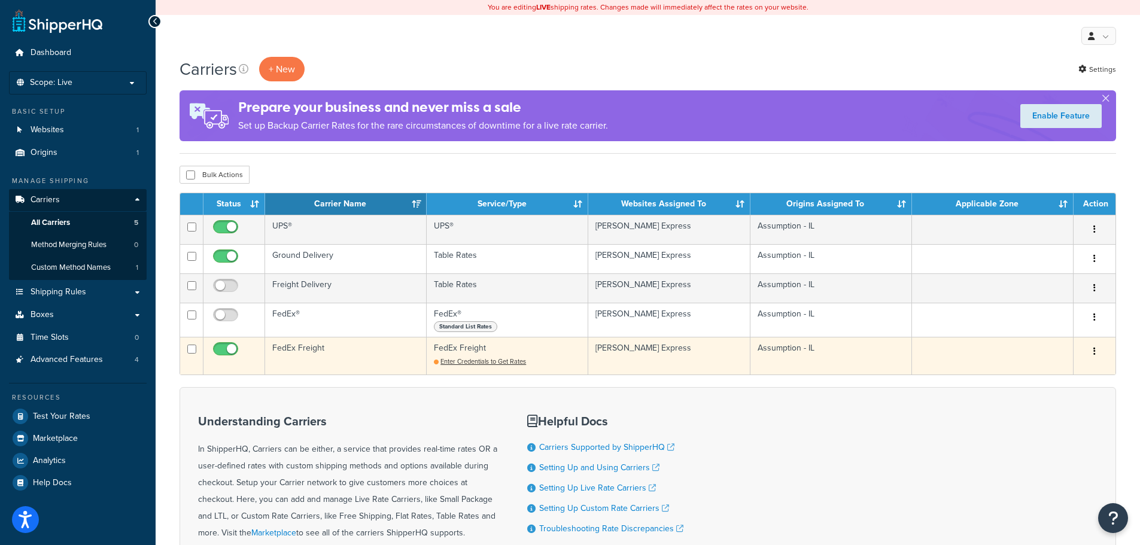
click at [1091, 349] on button "button" at bounding box center [1094, 351] width 17 height 19
click at [1031, 372] on link "Edit" at bounding box center [1046, 375] width 95 height 25
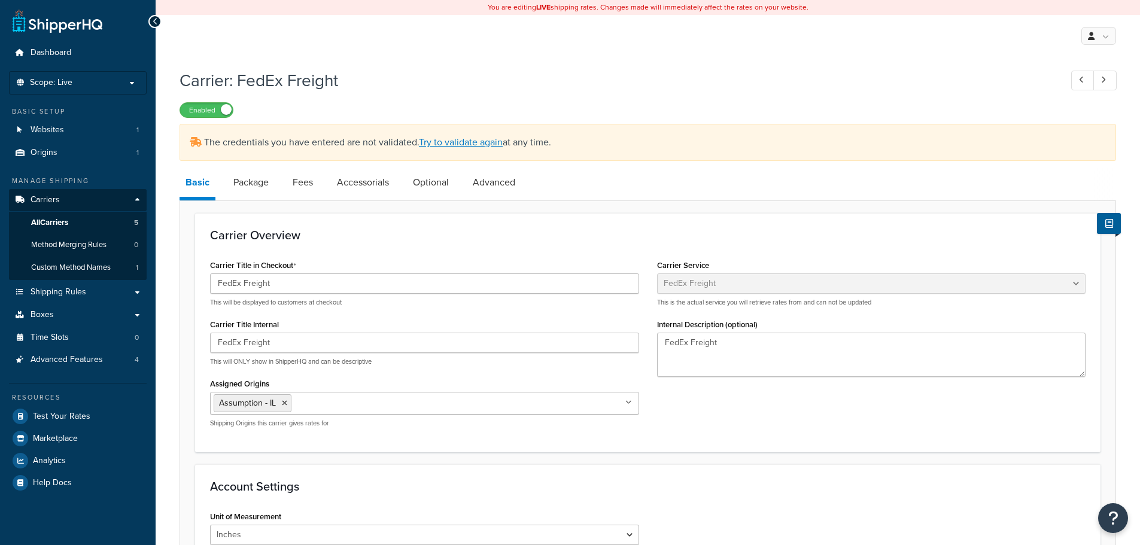
select select "fedExFreight"
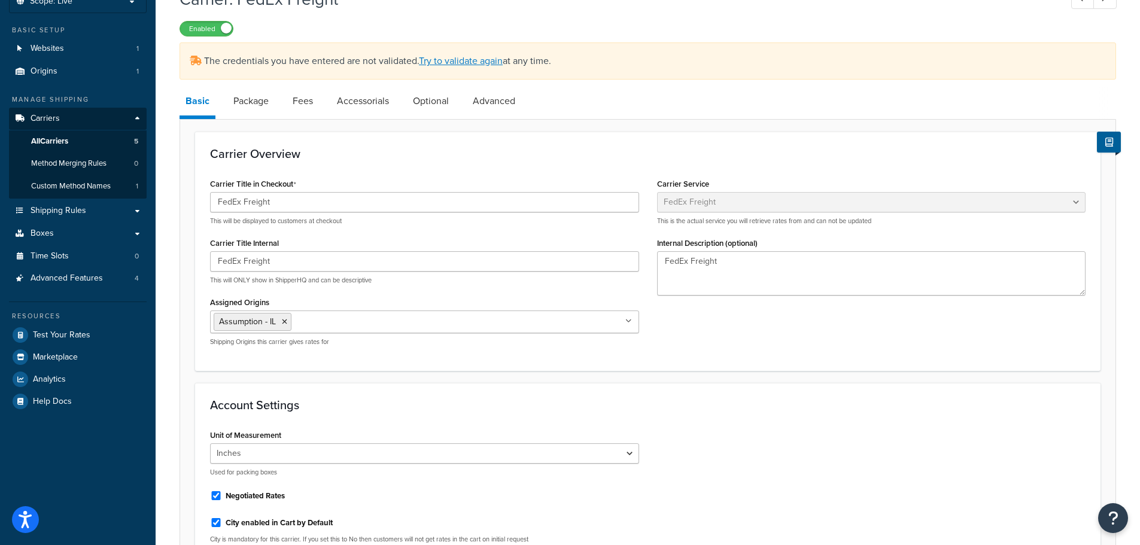
scroll to position [80, 0]
click at [244, 101] on link "Package" at bounding box center [250, 102] width 47 height 29
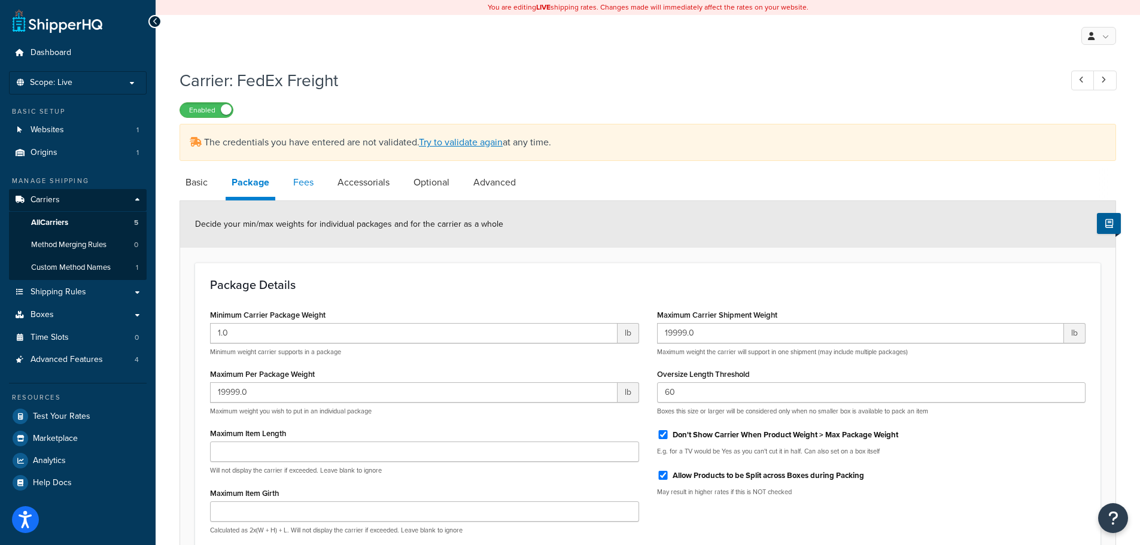
click at [314, 179] on link "Fees" at bounding box center [303, 182] width 32 height 29
select select "AFTER"
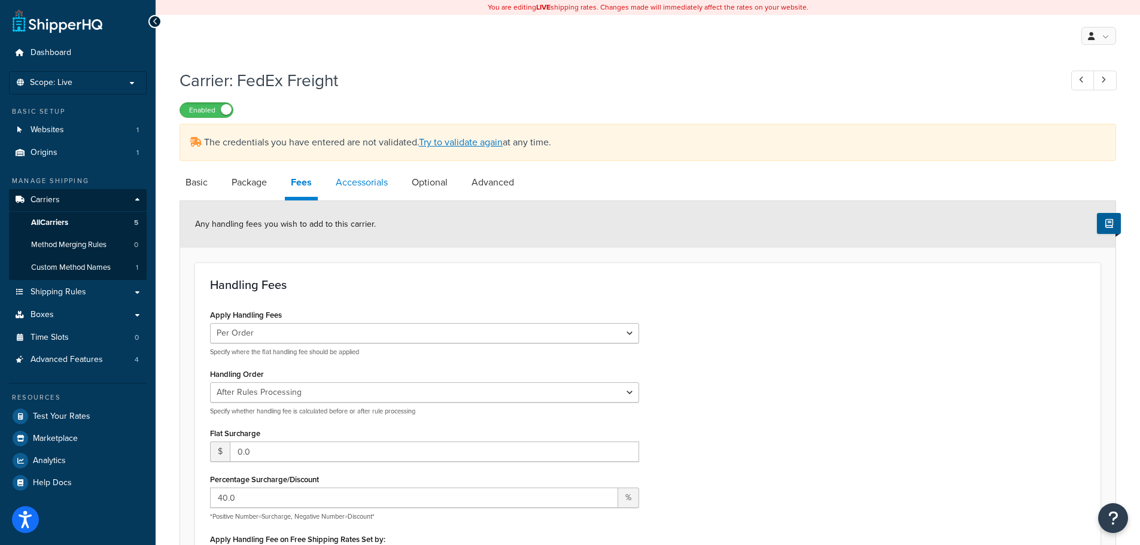
click at [371, 181] on link "Accessorials" at bounding box center [362, 182] width 64 height 29
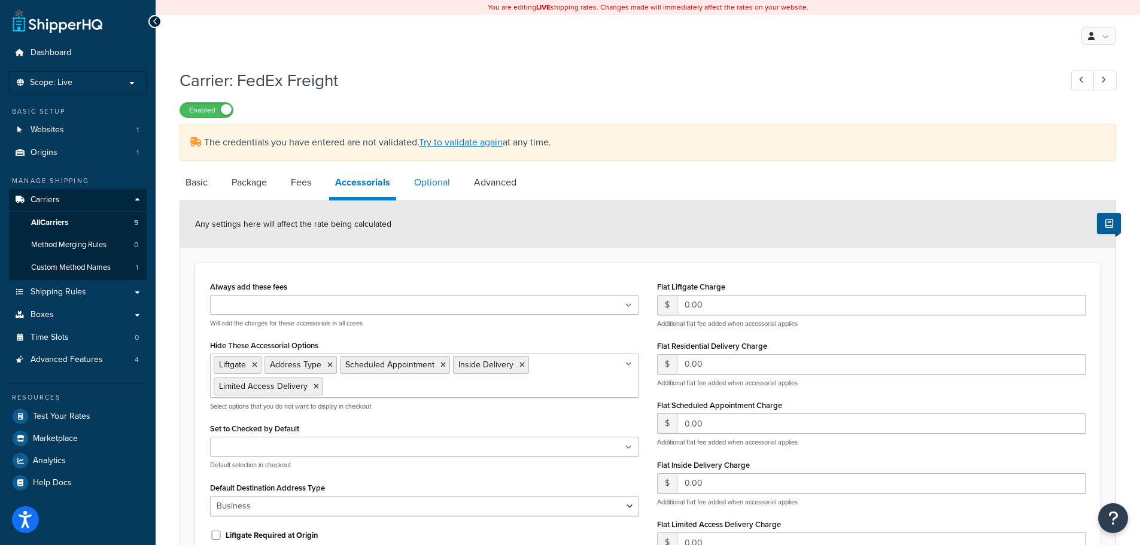
click at [430, 177] on link "Optional" at bounding box center [432, 182] width 48 height 29
select select "60"
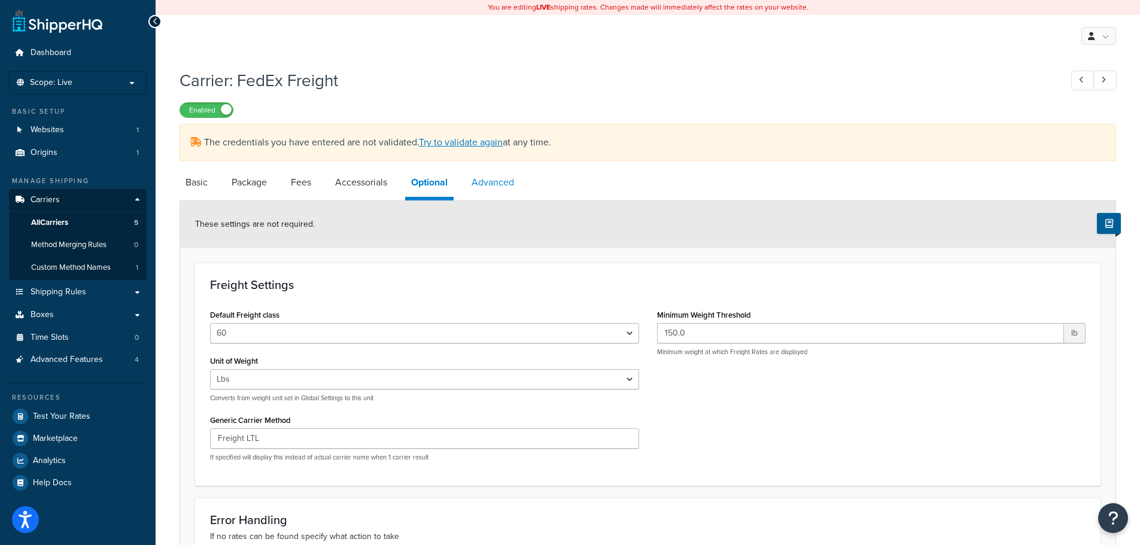
click at [494, 176] on link "Advanced" at bounding box center [493, 182] width 54 height 29
select select "false"
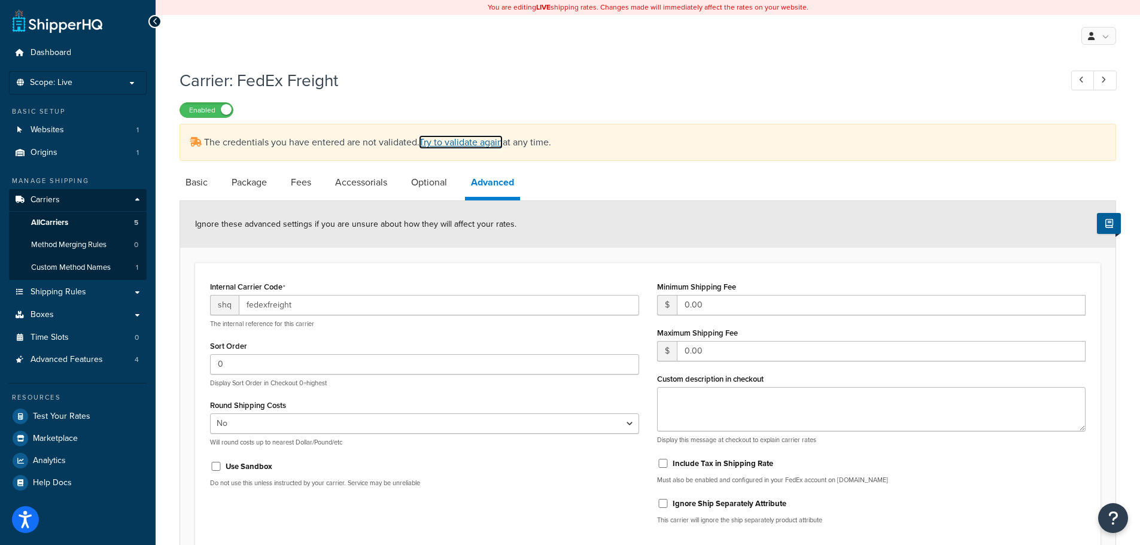
click at [457, 144] on link "Try to validate again" at bounding box center [461, 142] width 84 height 14
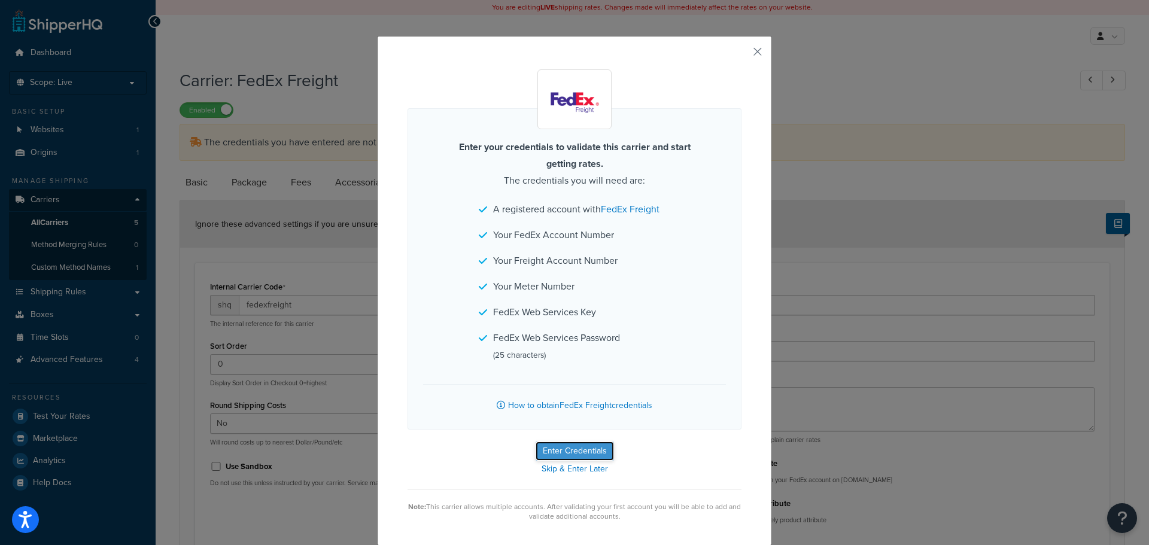
click at [566, 446] on button "Enter Credentials" at bounding box center [575, 451] width 78 height 19
select select "PALLET"
select select "US"
select select "IL"
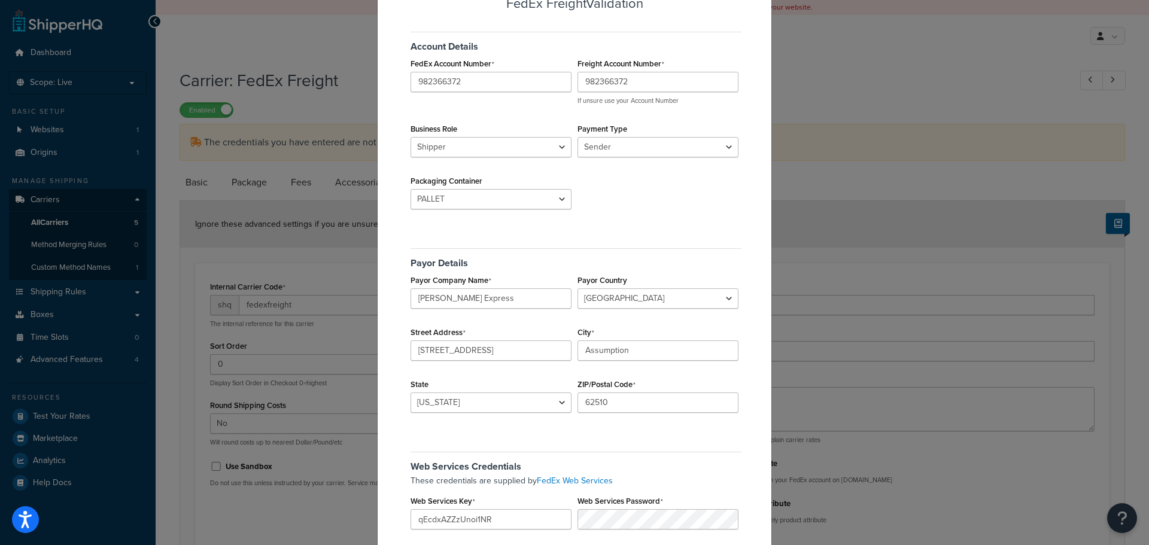
scroll to position [183, 0]
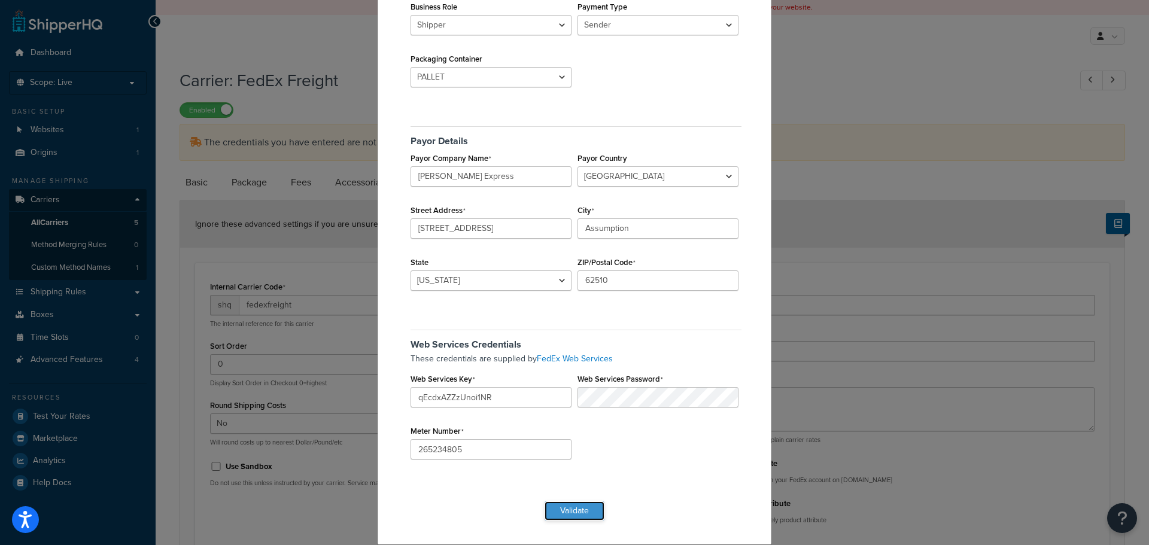
click at [575, 509] on button "Validate" at bounding box center [575, 511] width 60 height 19
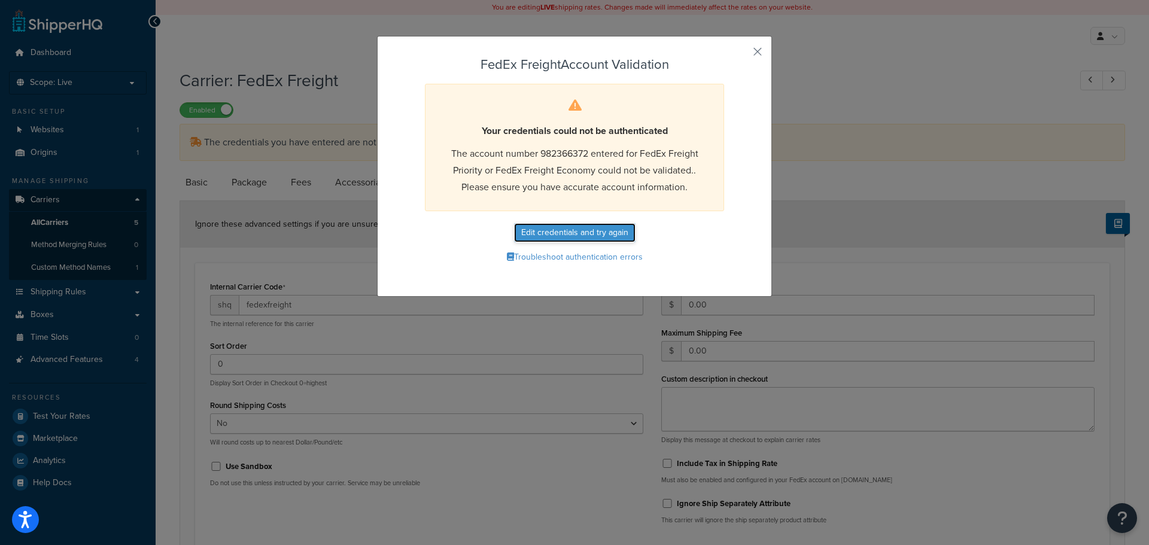
click at [572, 231] on button "Edit credentials and try again" at bounding box center [575, 232] width 122 height 19
select select "PALLET"
select select "US"
select select "IL"
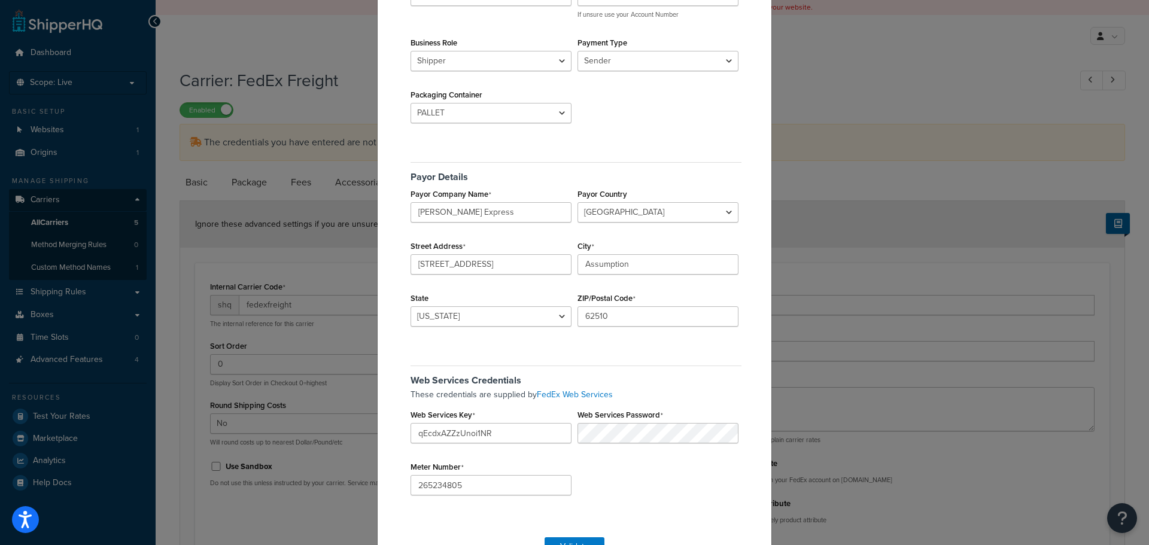
scroll to position [183, 0]
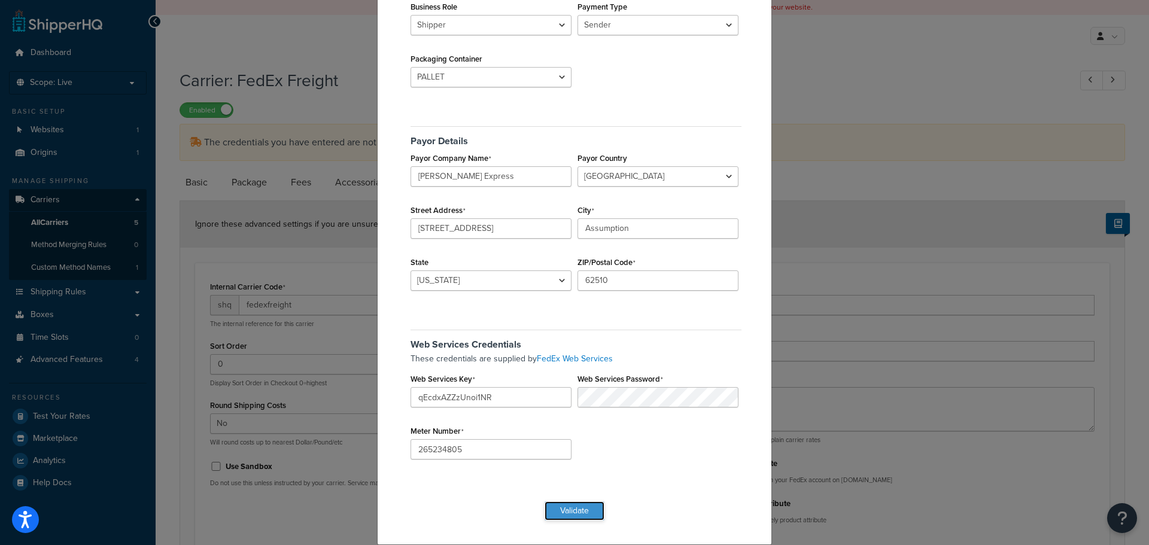
click at [567, 514] on button "Validate" at bounding box center [575, 511] width 60 height 19
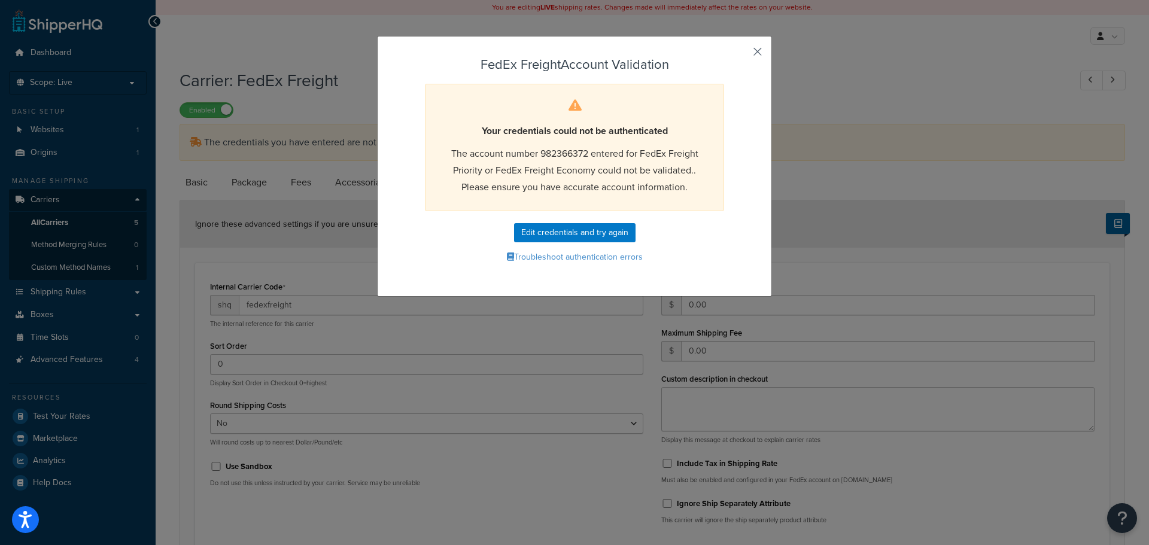
click at [742, 54] on button "button" at bounding box center [740, 55] width 3 height 3
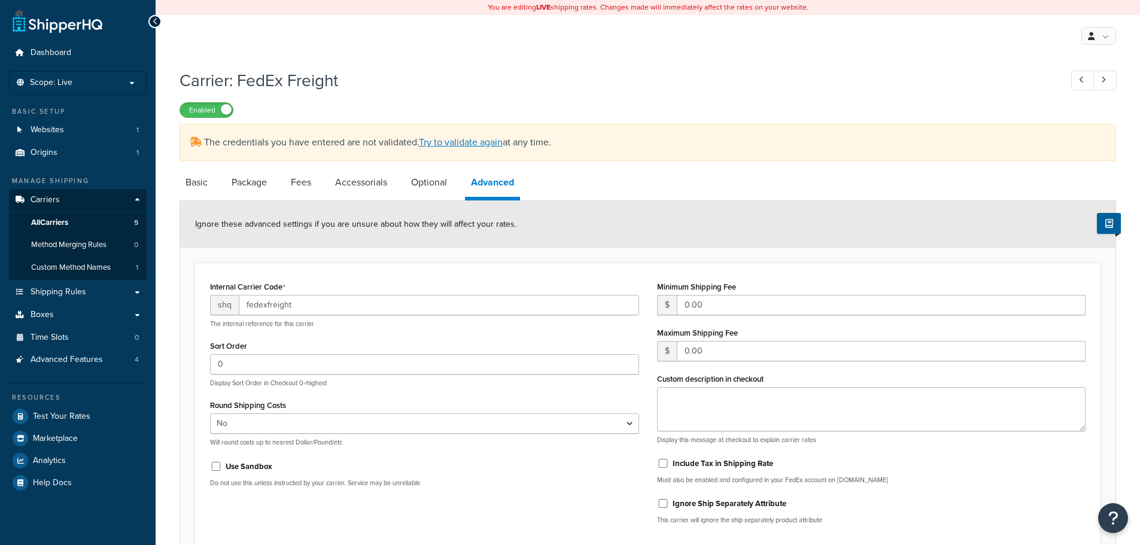
select select "false"
click at [461, 144] on link "Try to validate again" at bounding box center [461, 142] width 84 height 14
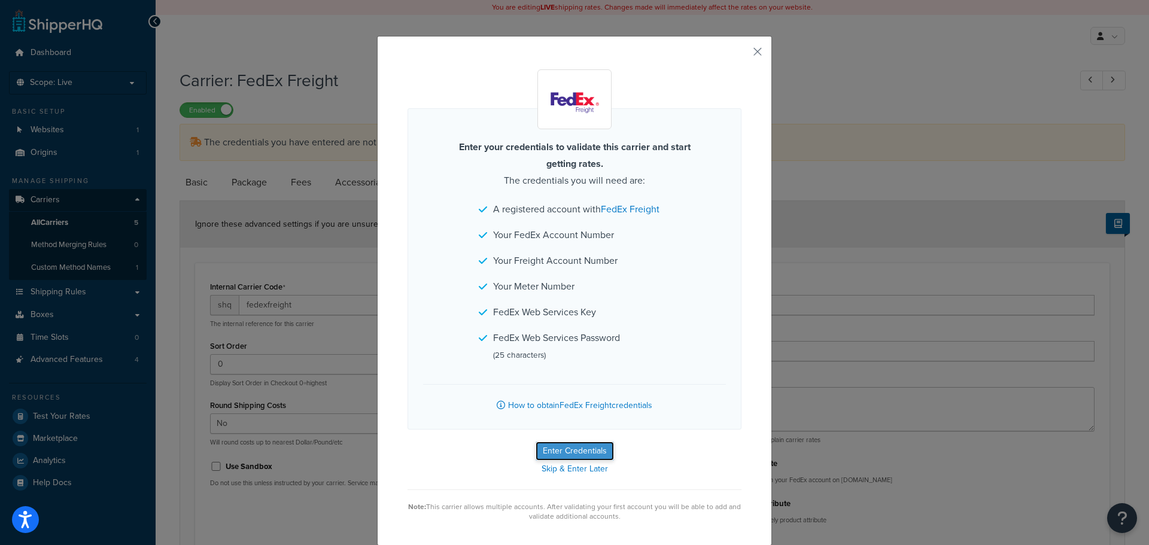
click at [581, 449] on button "Enter Credentials" at bounding box center [575, 451] width 78 height 19
select select "PALLET"
select select "US"
select select "IL"
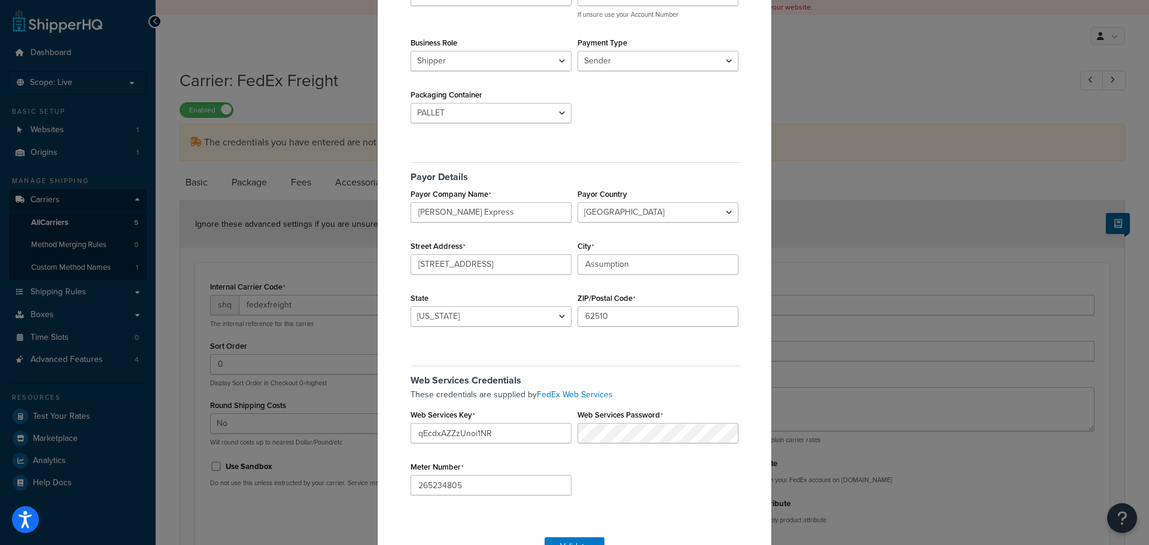
scroll to position [183, 0]
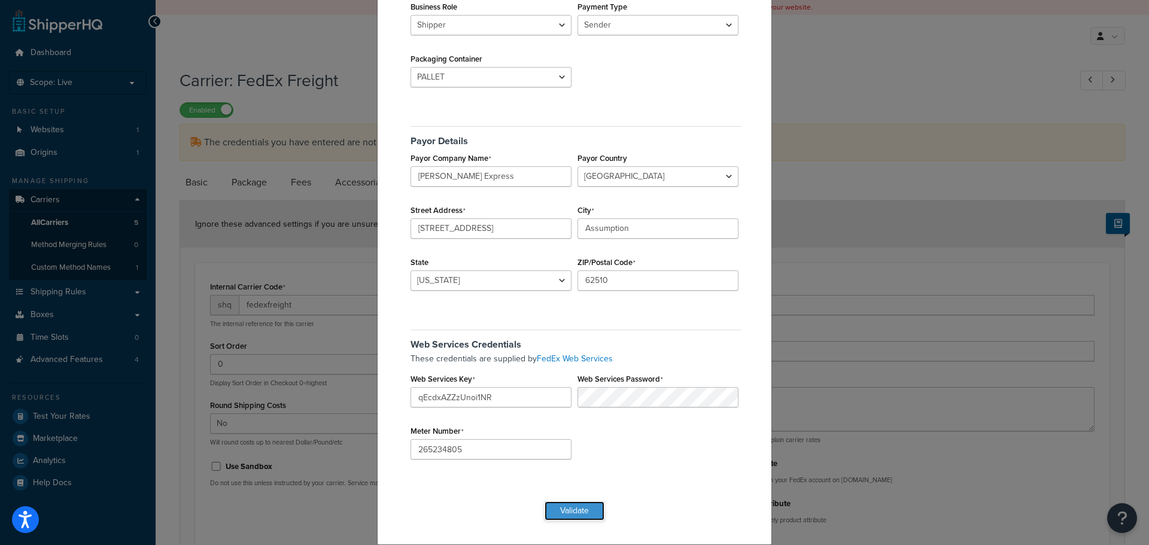
click at [572, 517] on button "Validate" at bounding box center [575, 511] width 60 height 19
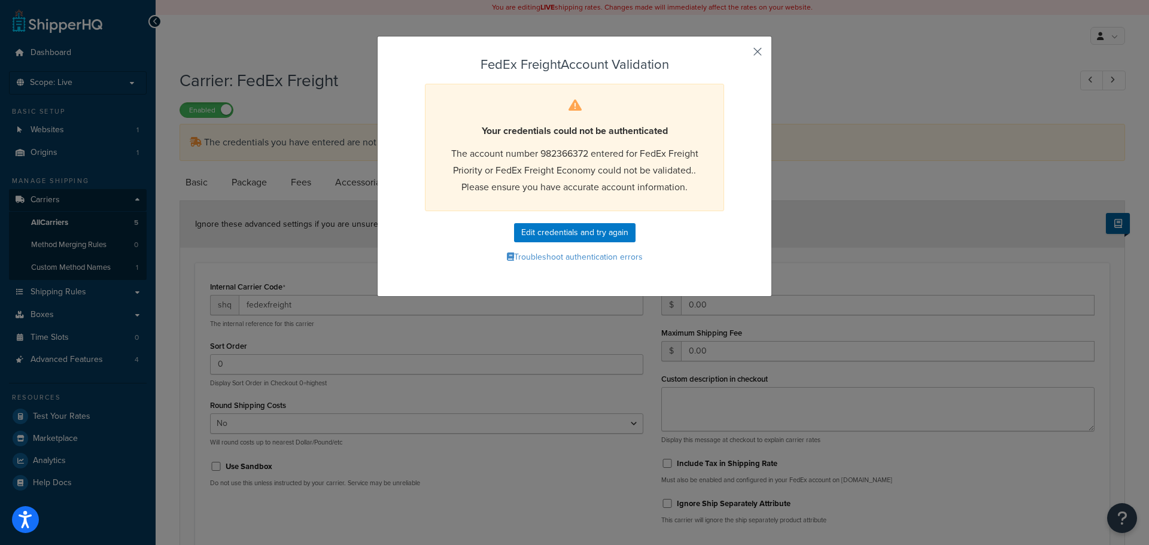
click at [742, 54] on button "button" at bounding box center [740, 55] width 3 height 3
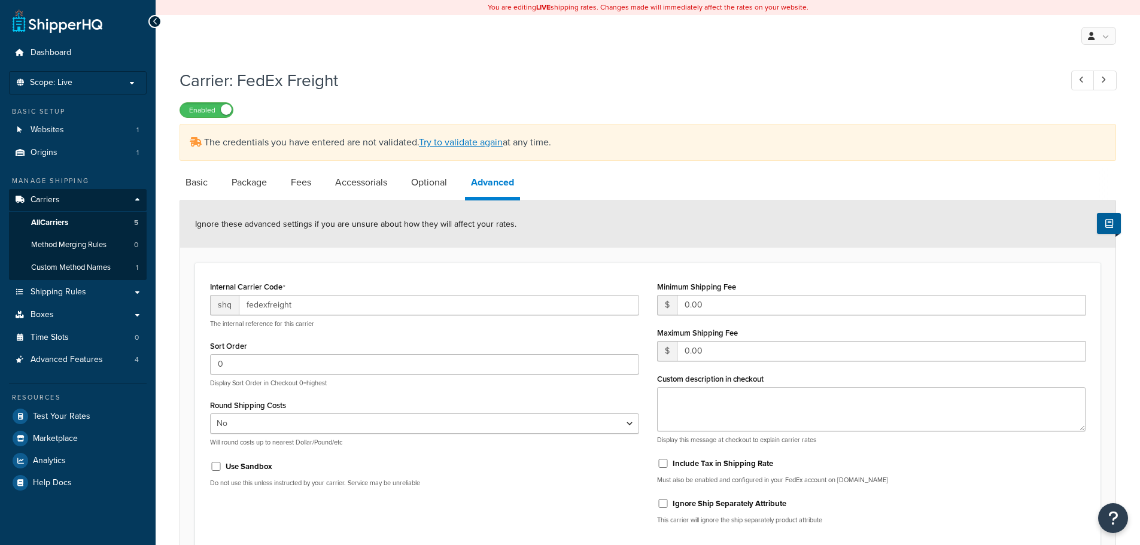
select select "false"
click at [469, 145] on link "Try to validate again" at bounding box center [461, 142] width 84 height 14
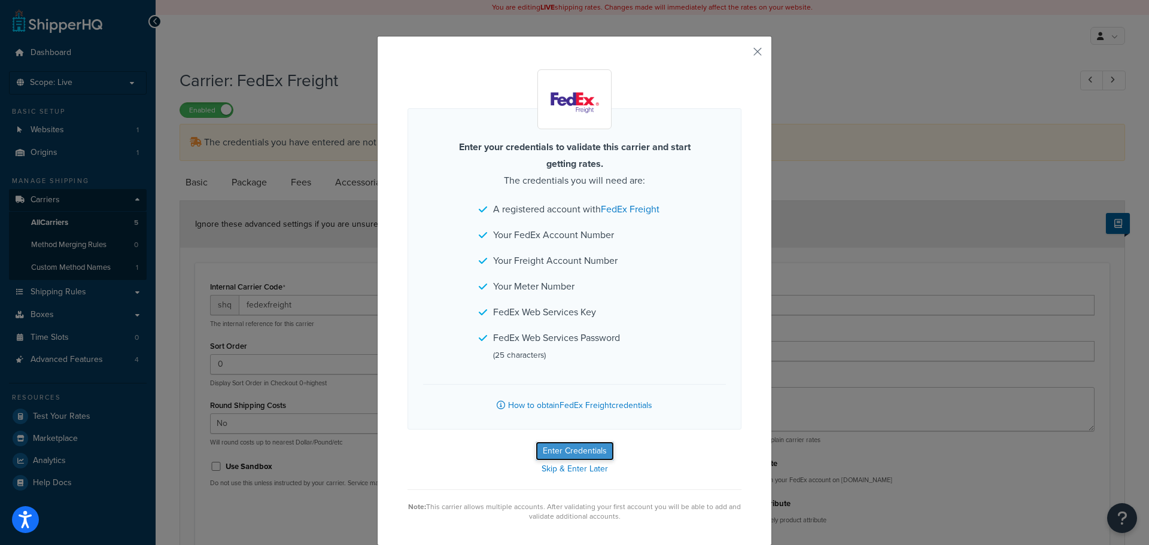
click at [561, 455] on button "Enter Credentials" at bounding box center [575, 451] width 78 height 19
select select "PALLET"
select select "US"
select select "IL"
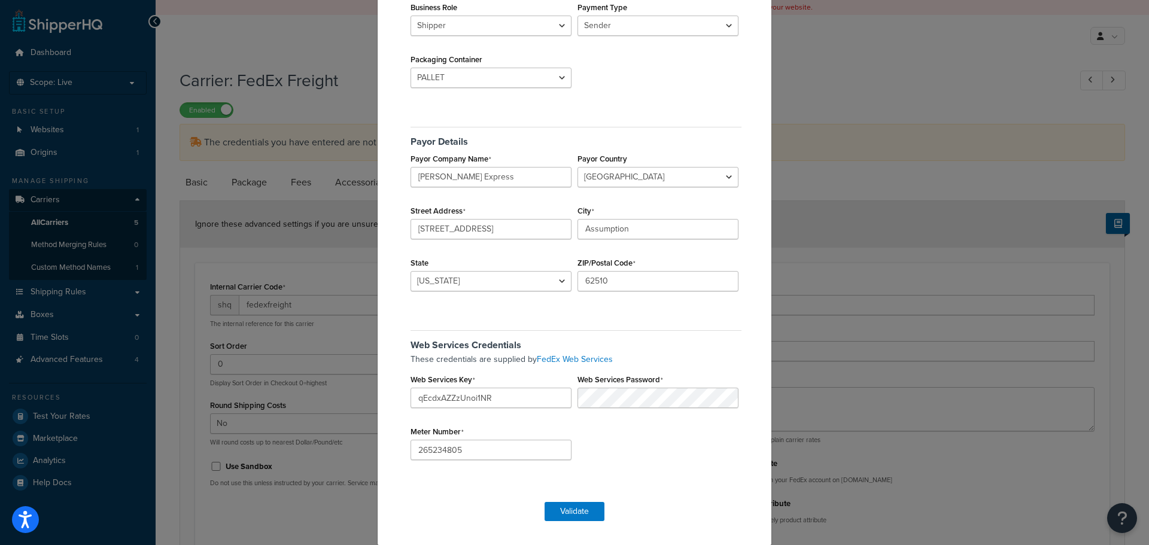
scroll to position [183, 0]
click at [577, 512] on button "Validate" at bounding box center [575, 511] width 60 height 19
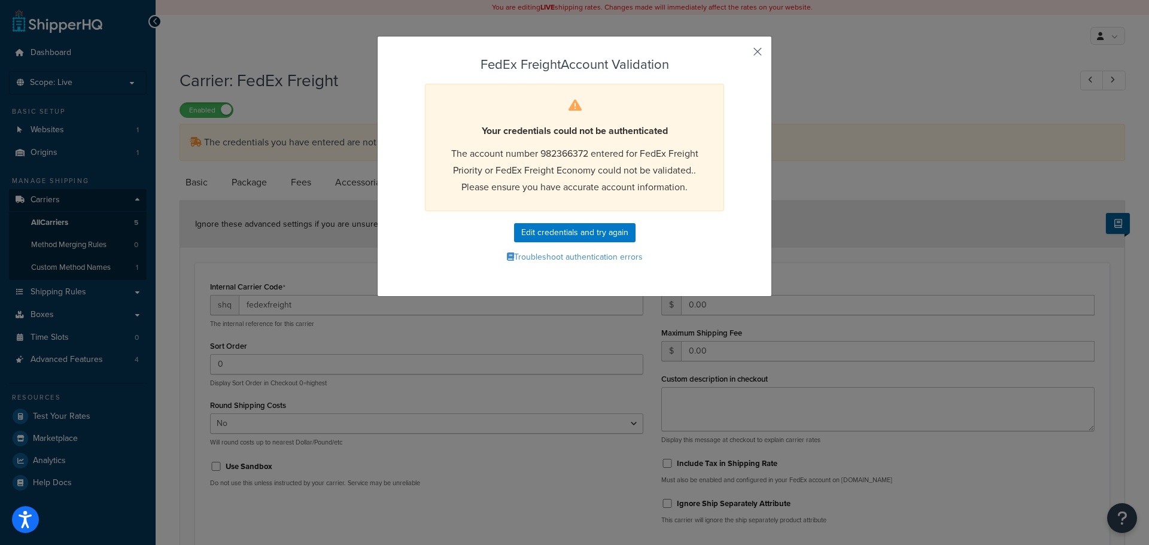
click at [742, 54] on button "button" at bounding box center [740, 55] width 3 height 3
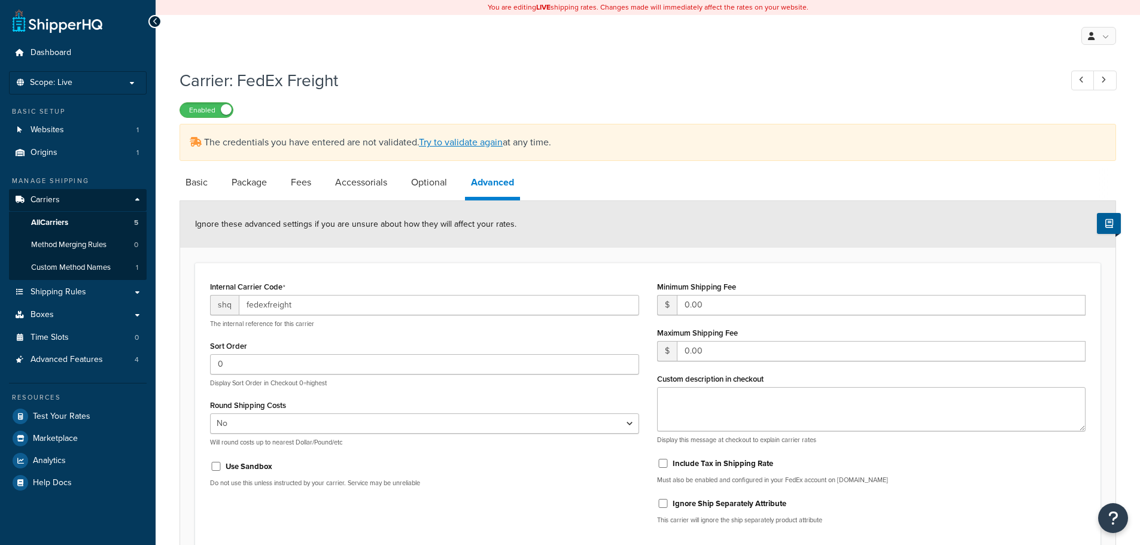
select select "false"
click at [475, 141] on link "Try to validate again" at bounding box center [461, 142] width 84 height 14
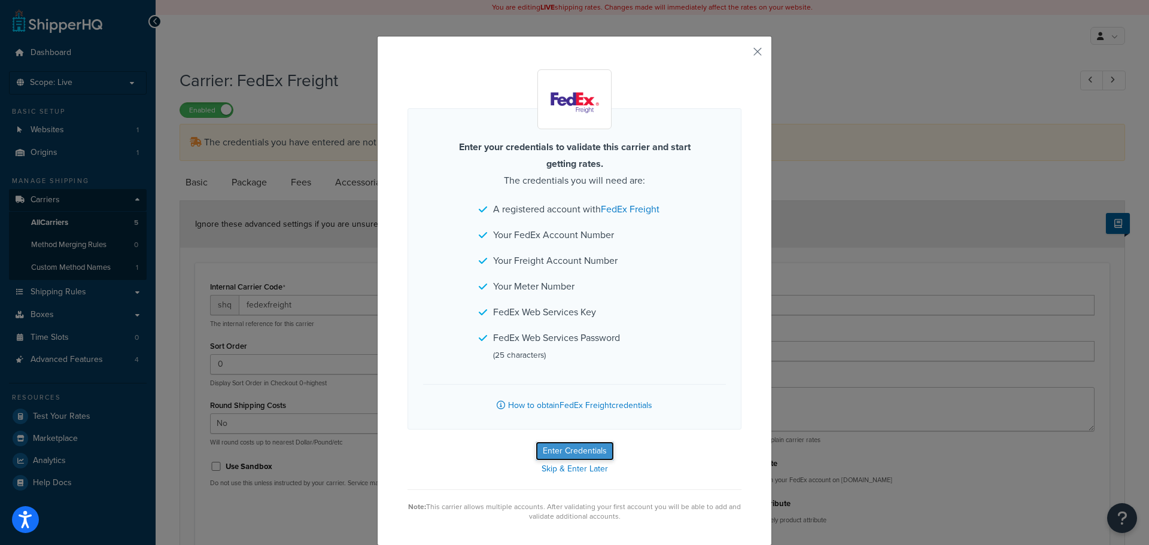
click at [578, 452] on button "Enter Credentials" at bounding box center [575, 451] width 78 height 19
select select "PALLET"
select select "US"
select select "IL"
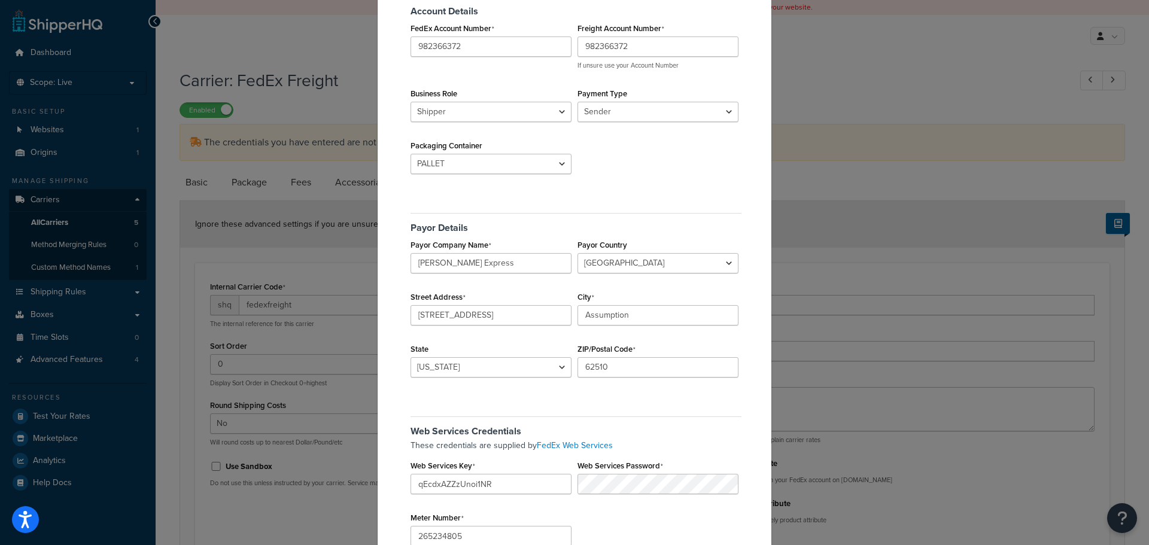
scroll to position [183, 0]
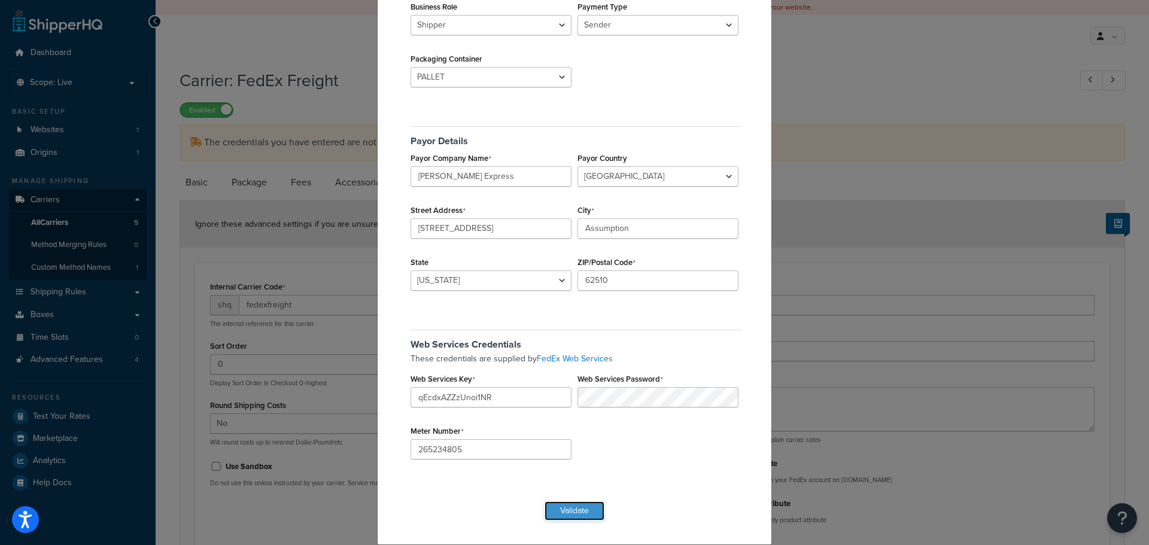
click at [579, 509] on button "Validate" at bounding box center [575, 511] width 60 height 19
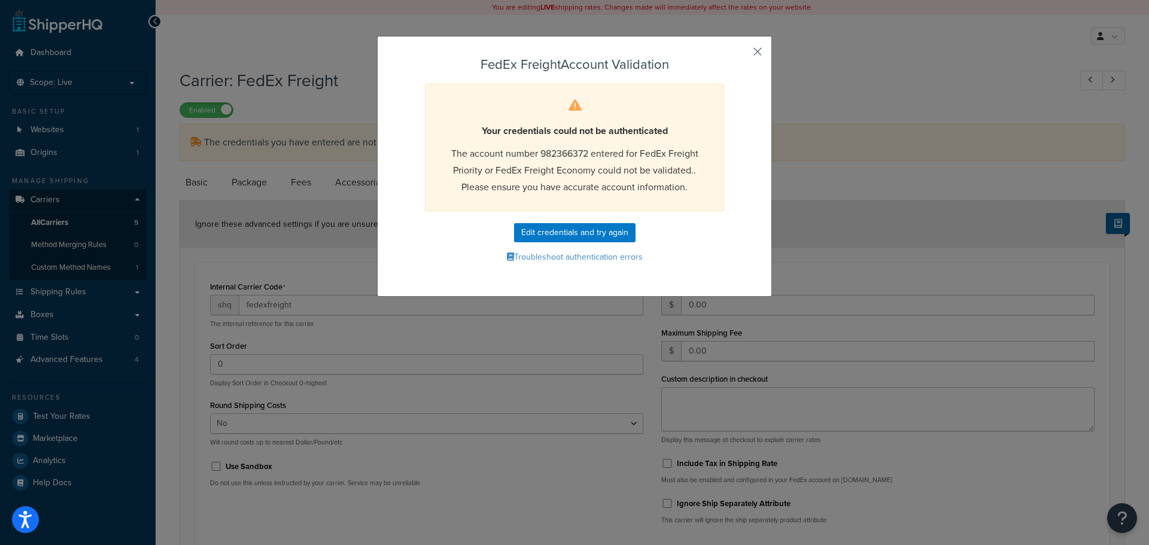
click at [742, 54] on button "button" at bounding box center [740, 55] width 3 height 3
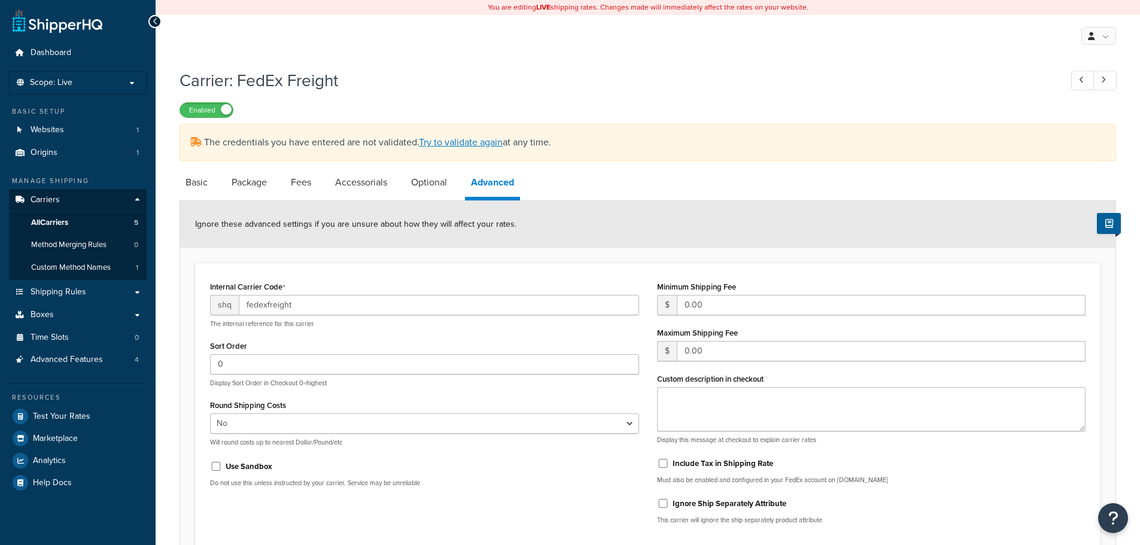
select select "false"
